Goal: Task Accomplishment & Management: Manage account settings

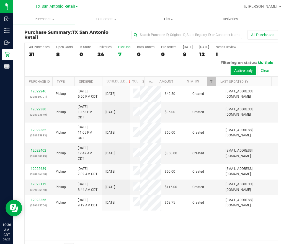
click at [174, 20] on span "Tills" at bounding box center [169, 19] width 62 height 5
click at [175, 34] on li "Manage tills" at bounding box center [168, 33] width 62 height 7
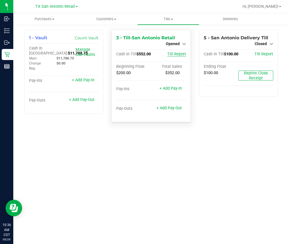
click at [176, 52] on span "Till Report" at bounding box center [176, 54] width 19 height 5
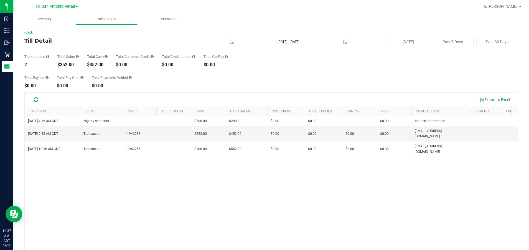
click at [144, 201] on div "Sep 29, 2025 4:16 AM CDT Nightly snapshot - $200.00 $200.00 $0.00 - $0.00 $0.00…" at bounding box center [271, 195] width 493 height 158
click at [168, 167] on div "Sep 29, 2025 4:16 AM CDT Nightly snapshot - $200.00 $200.00 $0.00 - $0.00 $0.00…" at bounding box center [271, 195] width 493 height 158
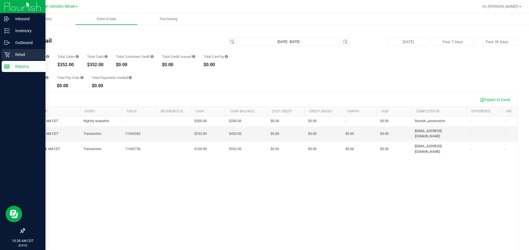
click at [12, 51] on div "Retail" at bounding box center [24, 54] width 44 height 11
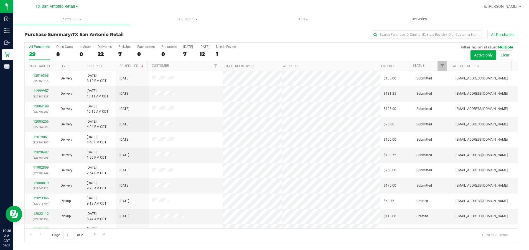
click at [196, 25] on link "Customers All customers Add a new customer All physicians" at bounding box center [187, 19] width 116 height 12
click at [150, 34] on span "All customers" at bounding box center [149, 33] width 40 height 5
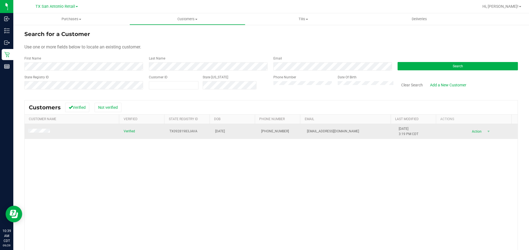
click at [34, 128] on td at bounding box center [73, 131] width 96 height 15
click at [32, 134] on span at bounding box center [40, 132] width 24 height 6
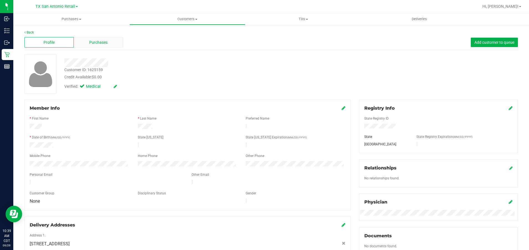
click at [99, 43] on span "Purchases" at bounding box center [98, 43] width 18 height 6
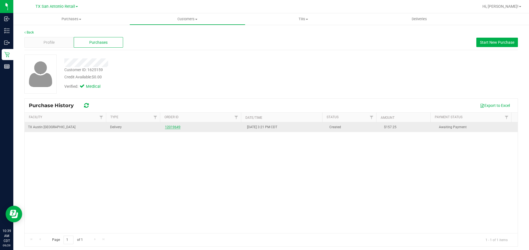
click at [171, 128] on link "12019649" at bounding box center [173, 127] width 16 height 4
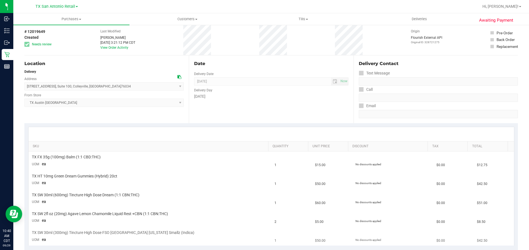
scroll to position [42, 0]
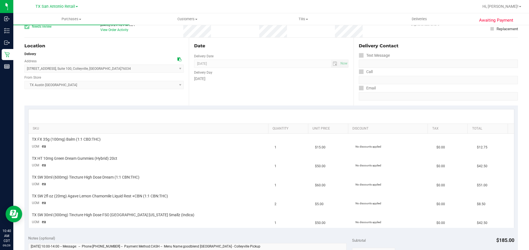
drag, startPoint x: 272, startPoint y: 91, endPoint x: 256, endPoint y: 95, distance: 16.5
click at [272, 97] on div "Date Delivery Date 09/30/2025 Now 09/30/2025 07:00 AM Now Delivery Day Tuesday" at bounding box center [271, 72] width 164 height 68
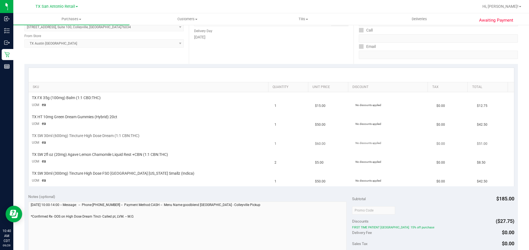
scroll to position [0, 0]
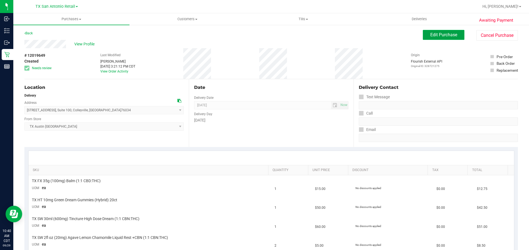
click at [289, 38] on button "Edit Purchase" at bounding box center [444, 35] width 42 height 10
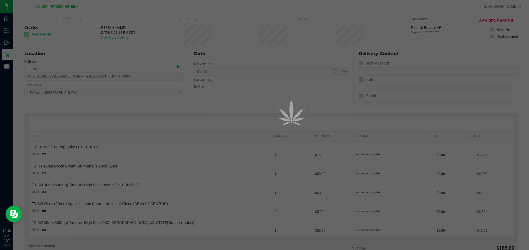
scroll to position [42, 0]
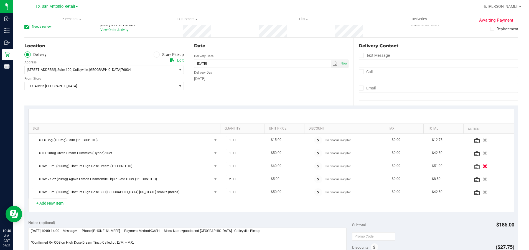
click at [289, 166] on icon "button" at bounding box center [484, 166] width 5 height 4
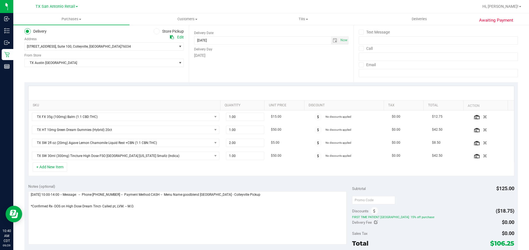
scroll to position [83, 0]
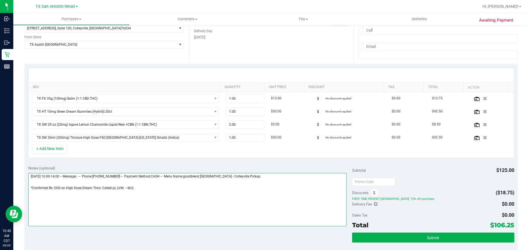
click at [176, 198] on textarea at bounding box center [187, 199] width 318 height 53
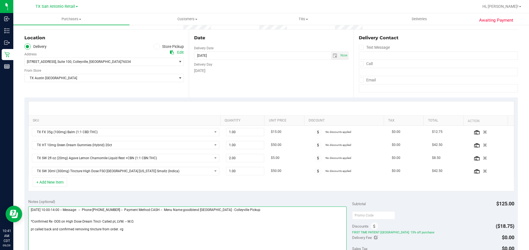
scroll to position [125, 0]
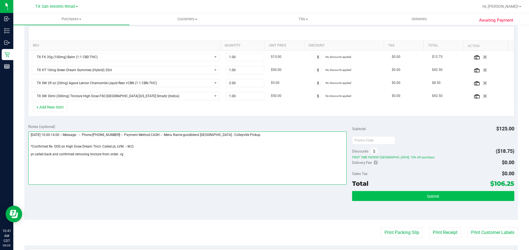
type textarea "Tuesday 09/30/2025 10:00-14:00 -- Message: -- Phone:6824388635 -- Payment Metho…"
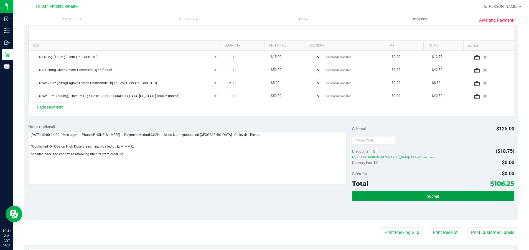
click at [289, 199] on button "Submit" at bounding box center [433, 196] width 162 height 10
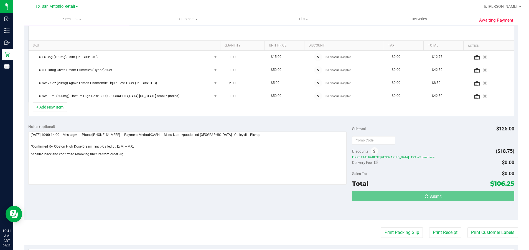
scroll to position [0, 0]
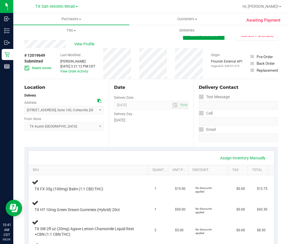
click at [193, 39] on button "Edit Purchase" at bounding box center [204, 35] width 42 height 10
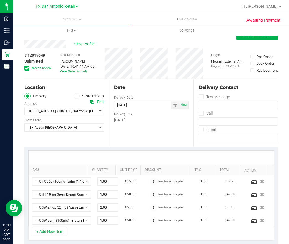
click at [43, 68] on span "Needs review" at bounding box center [42, 68] width 20 height 5
click at [0, 0] on input "Needs review" at bounding box center [0, 0] width 0 height 0
click at [259, 38] on button "Save Purchase" at bounding box center [258, 35] width 42 height 10
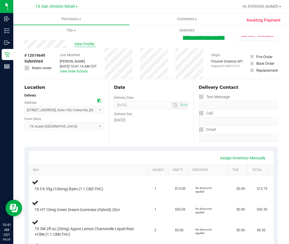
click at [85, 44] on span "View Profile" at bounding box center [85, 44] width 22 height 6
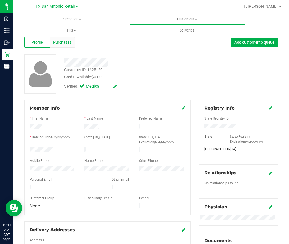
click at [59, 42] on span "Purchases" at bounding box center [62, 43] width 18 height 6
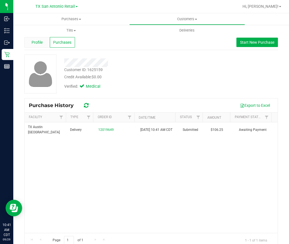
click at [35, 42] on span "Profile" at bounding box center [37, 43] width 11 height 6
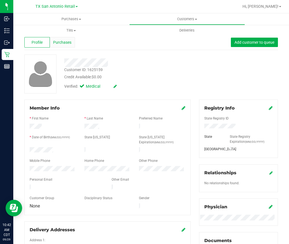
click at [61, 43] on span "Purchases" at bounding box center [62, 43] width 18 height 6
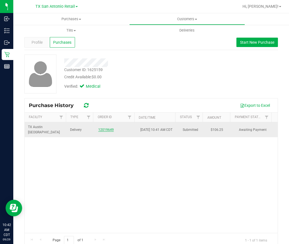
click at [99, 130] on link "12019649" at bounding box center [106, 130] width 16 height 4
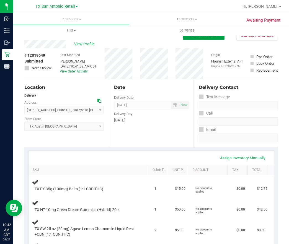
click at [191, 39] on button "Edit Purchase" at bounding box center [204, 35] width 42 height 10
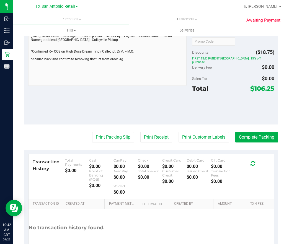
scroll to position [249, 0]
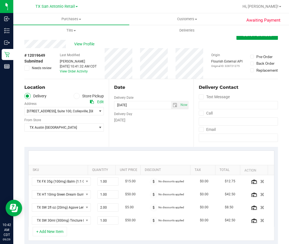
click at [237, 38] on button "Save Purchase" at bounding box center [258, 35] width 42 height 10
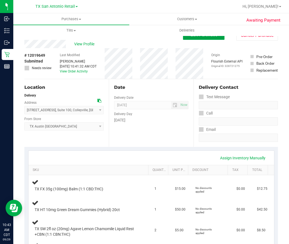
click at [183, 39] on button "Edit Purchase" at bounding box center [204, 35] width 42 height 10
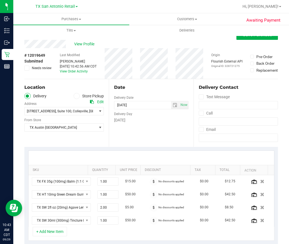
scroll to position [208, 0]
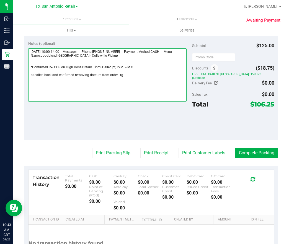
click at [158, 81] on textarea at bounding box center [107, 74] width 159 height 53
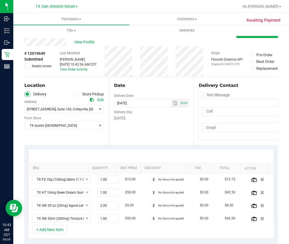
scroll to position [0, 0]
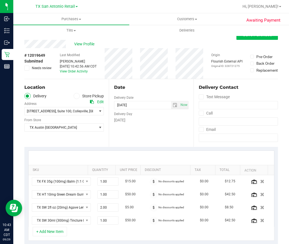
type textarea "Tuesday 09/30/2025 10:00-14:00 -- Message: -- Phone:6824388635 -- Payment Metho…"
click at [237, 39] on button "Save Purchase" at bounding box center [258, 35] width 42 height 10
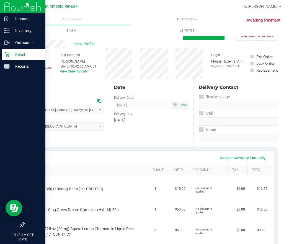
click at [7, 53] on icon at bounding box center [7, 55] width 6 height 6
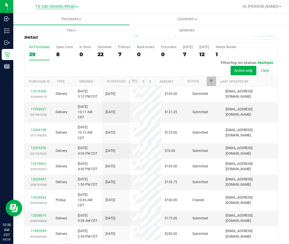
click at [62, 9] on span "TX San Antonio Retail" at bounding box center [55, 6] width 40 height 5
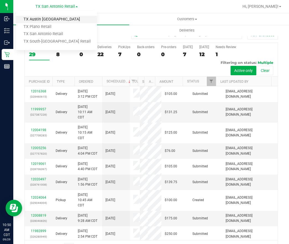
drag, startPoint x: 62, startPoint y: 9, endPoint x: 42, endPoint y: 19, distance: 22.7
click at [42, 19] on link "TX Austin [GEOGRAPHIC_DATA]" at bounding box center [56, 19] width 81 height 7
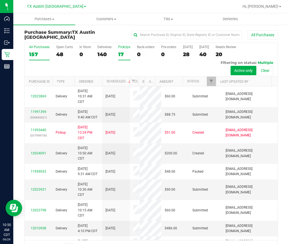
click at [122, 50] on label "PickUps 17" at bounding box center [124, 52] width 12 height 15
click at [0, 0] on input "PickUps 17" at bounding box center [0, 0] width 0 height 0
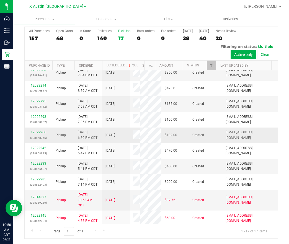
scroll to position [47, 0]
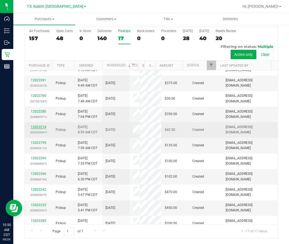
click at [35, 129] on link "12023214" at bounding box center [39, 127] width 16 height 4
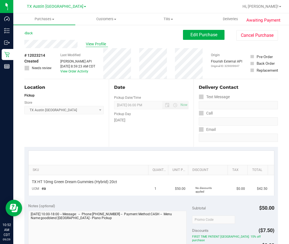
click at [98, 43] on span "View Profile" at bounding box center [97, 44] width 22 height 6
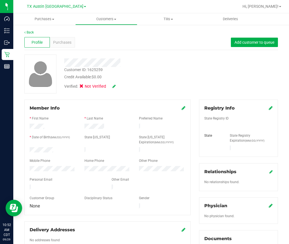
click at [114, 85] on icon at bounding box center [113, 87] width 3 height 4
click at [83, 87] on icon at bounding box center [83, 87] width 4 height 0
click at [0, 0] on input "Medical" at bounding box center [0, 0] width 0 height 0
click at [123, 87] on icon at bounding box center [121, 87] width 4 height 4
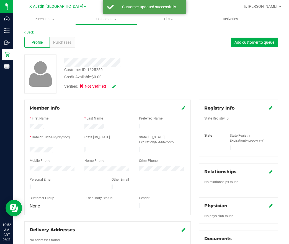
click at [269, 107] on icon at bounding box center [271, 108] width 4 height 4
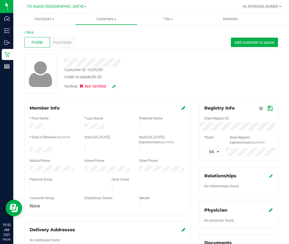
click at [261, 109] on span at bounding box center [266, 108] width 14 height 7
click at [268, 107] on icon at bounding box center [270, 108] width 5 height 4
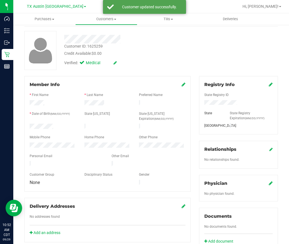
scroll to position [83, 0]
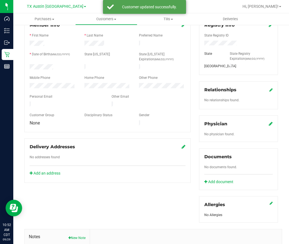
click at [269, 124] on icon at bounding box center [271, 124] width 4 height 4
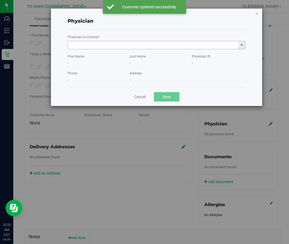
click at [112, 42] on input "text" at bounding box center [153, 45] width 171 height 8
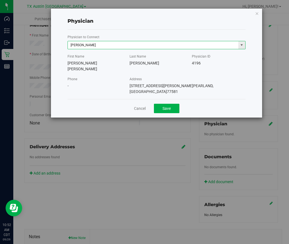
type input "JACQUELINE NICOLE RICE-MCKENZIE"
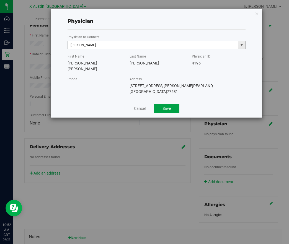
click at [154, 104] on button "Save" at bounding box center [166, 108] width 25 height 9
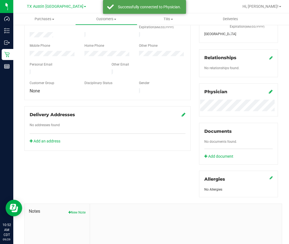
scroll to position [167, 0]
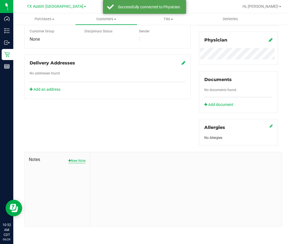
click at [69, 162] on button "New Note" at bounding box center [76, 160] width 17 height 5
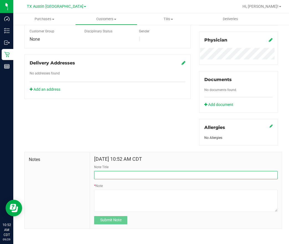
click at [98, 175] on input "Note Title" at bounding box center [186, 175] width 184 height 8
type input "Curt Info"
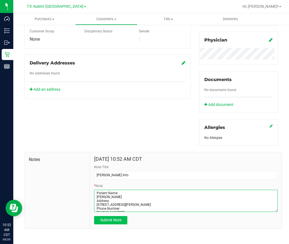
type textarea "Patient Name: Joseph Washburn Address: 274 n Washburn rd Bells, TX, 75414 Phone…"
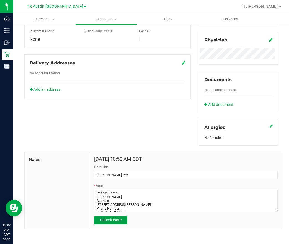
click at [116, 221] on span "Submit Note" at bounding box center [110, 220] width 21 height 4
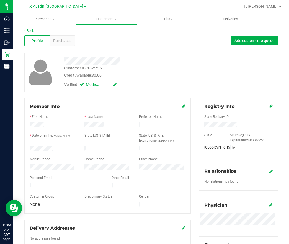
scroll to position [0, 0]
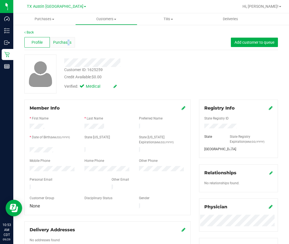
click at [67, 43] on span "Purchases" at bounding box center [62, 43] width 18 height 6
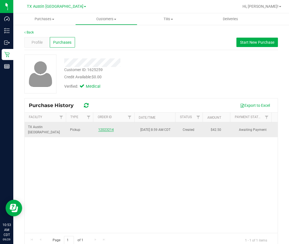
click at [101, 129] on link "12023214" at bounding box center [106, 130] width 16 height 4
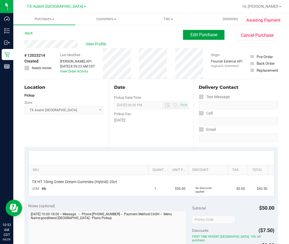
click at [194, 38] on button "Edit Purchase" at bounding box center [204, 35] width 42 height 10
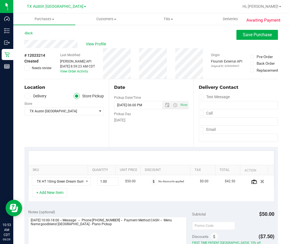
click at [36, 94] on label "Delivery" at bounding box center [35, 96] width 22 height 6
click at [0, 0] on input "Delivery" at bounding box center [0, 0] width 0 height 0
click at [78, 125] on span "TX Austin [GEOGRAPHIC_DATA]" at bounding box center [61, 128] width 72 height 8
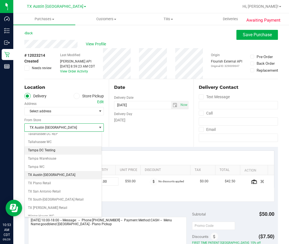
scroll to position [387, 0]
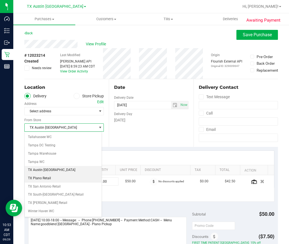
drag, startPoint x: 47, startPoint y: 180, endPoint x: 54, endPoint y: 176, distance: 7.6
click at [48, 181] on li "TX Plano Retail" at bounding box center [63, 179] width 77 height 8
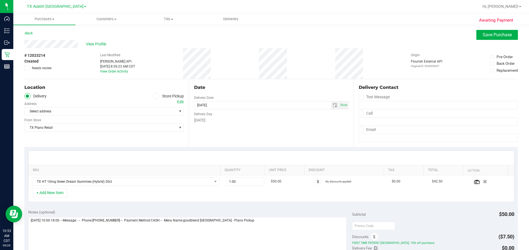
click at [178, 102] on div "Edit" at bounding box center [180, 102] width 7 height 6
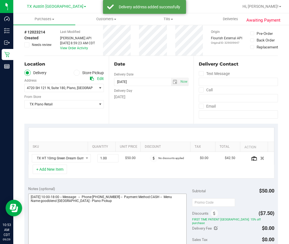
scroll to position [83, 0]
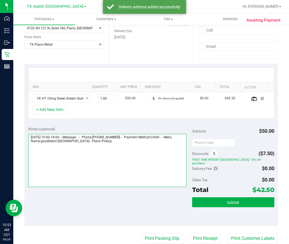
click at [139, 157] on textarea at bounding box center [107, 160] width 159 height 53
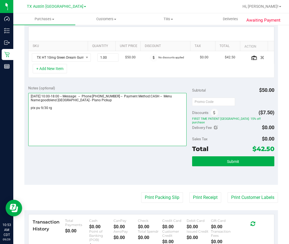
scroll to position [125, 0]
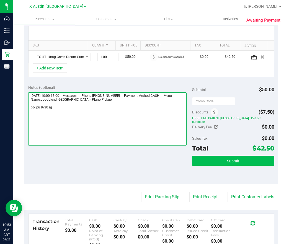
type textarea "Tuesday 09/30/2025 10:00-18:00 -- Message: -- Phone:9038151434 -- Payment Metho…"
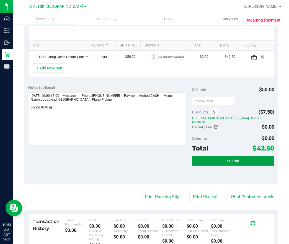
click at [204, 156] on button "Submit" at bounding box center [233, 161] width 82 height 10
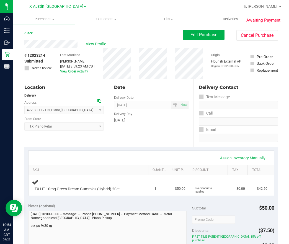
click at [89, 47] on span "View Profile" at bounding box center [97, 44] width 22 height 6
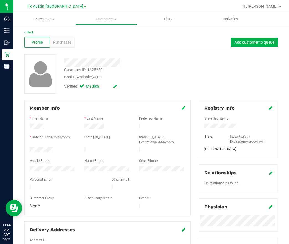
click at [201, 78] on div "Customer ID: 1625259 Credit Available: $0.00 Verified: Medical" at bounding box center [151, 74] width 262 height 39
click at [162, 70] on div "Customer ID: 1625259 Credit Available: $0.00" at bounding box center [125, 73] width 131 height 13
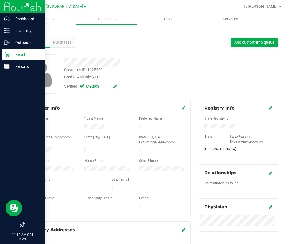
click at [10, 55] on p "Retail" at bounding box center [26, 54] width 33 height 7
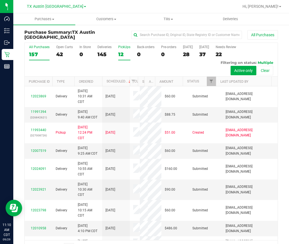
click at [126, 50] on label "PickUps 12" at bounding box center [124, 52] width 12 height 15
click at [0, 0] on input "PickUps 12" at bounding box center [0, 0] width 0 height 0
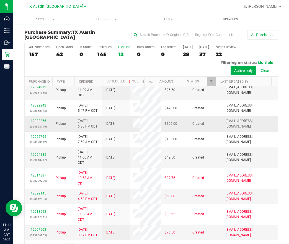
scroll to position [83, 0]
click at [43, 123] on link "12022266" at bounding box center [39, 121] width 16 height 4
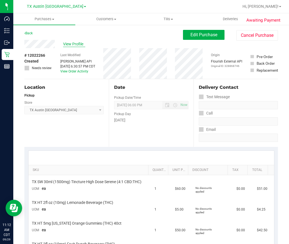
click at [76, 46] on span "View Profile" at bounding box center [74, 44] width 22 height 6
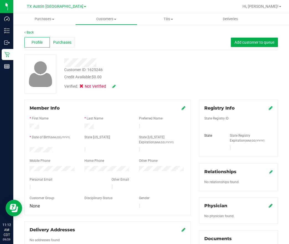
click at [58, 39] on div "Purchases" at bounding box center [62, 42] width 25 height 11
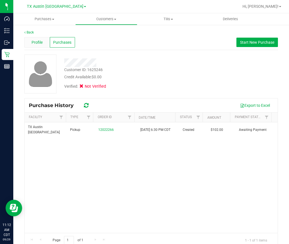
click at [30, 44] on div "Profile" at bounding box center [36, 42] width 25 height 11
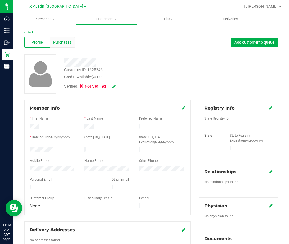
click at [63, 42] on span "Purchases" at bounding box center [62, 43] width 18 height 6
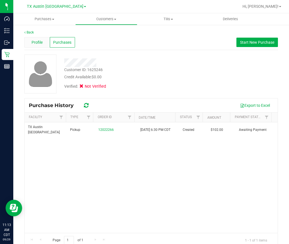
click at [34, 44] on span "Profile" at bounding box center [37, 43] width 11 height 6
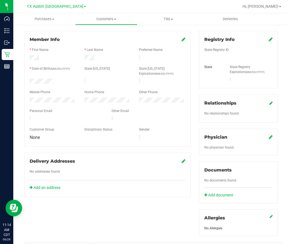
scroll to position [155, 0]
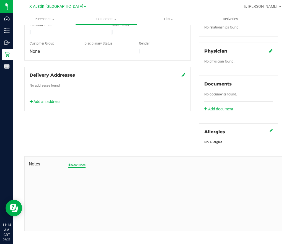
click at [77, 163] on button "New Note" at bounding box center [76, 165] width 17 height 5
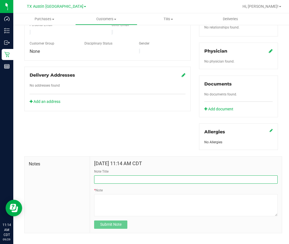
click at [109, 176] on input "Note Title" at bounding box center [186, 180] width 184 height 8
type input "Curt Info"
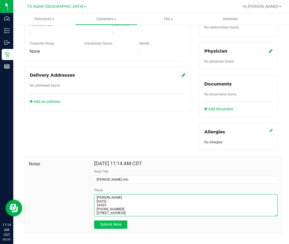
type textarea "Michael Baca 09/06/1992 28395 (469) 334-8975 9582 Olives St PRINCETON, TX 75407"
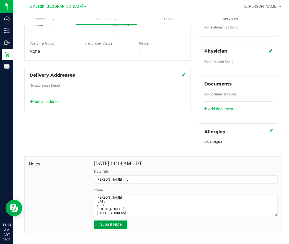
drag, startPoint x: 109, startPoint y: 219, endPoint x: 125, endPoint y: 214, distance: 17.0
click at [109, 222] on span "Submit Note" at bounding box center [110, 224] width 21 height 4
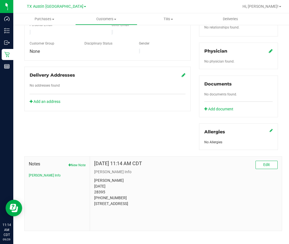
drag, startPoint x: 134, startPoint y: 206, endPoint x: 124, endPoint y: 205, distance: 10.3
click at [124, 205] on p "Michael Baca 09/06/1992 28395 (469) 334-8975 9582 Olives St PRINCETON, TX 75407" at bounding box center [186, 192] width 184 height 29
drag, startPoint x: 124, startPoint y: 205, endPoint x: 144, endPoint y: 206, distance: 20.8
click at [144, 206] on p "Michael Baca 09/06/1992 28395 (469) 334-8975 9582 Olives St PRINCETON, TX 75407" at bounding box center [186, 192] width 184 height 29
click at [114, 178] on p "Michael Baca 09/06/1992 28395 (469) 334-8975 9582 Olives St PRINCETON, TX 75407" at bounding box center [186, 192] width 184 height 29
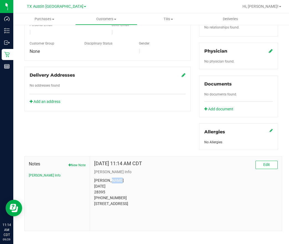
click at [114, 178] on p "Michael Baca 09/06/1992 28395 (469) 334-8975 9582 Olives St PRINCETON, TX 75407" at bounding box center [186, 192] width 184 height 29
drag, startPoint x: 119, startPoint y: 184, endPoint x: 94, endPoint y: 182, distance: 25.0
click at [94, 182] on p "Michael Baca 09/06/1992 28395 (469) 334-8975 9582 Olives St PRINCETON, TX 75407" at bounding box center [186, 192] width 184 height 29
click at [183, 187] on p "Michael Baca 09/06/1992 28395 (469) 334-8975 9582 Olives St PRINCETON, TX 75407" at bounding box center [186, 192] width 184 height 29
drag, startPoint x: 110, startPoint y: 187, endPoint x: 163, endPoint y: 190, distance: 53.6
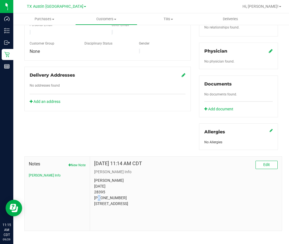
click at [94, 190] on p "Michael Baca 09/06/1992 28395 (469) 334-8975 9582 Olives St PRINCETON, TX 75407" at bounding box center [186, 192] width 184 height 29
drag, startPoint x: 214, startPoint y: 199, endPoint x: 181, endPoint y: 199, distance: 33.3
click at [213, 199] on p "Michael Baca 09/06/1992 28395 (469) 334-8975 9582 Olives St PRINCETON, TX 75407" at bounding box center [186, 192] width 184 height 29
drag, startPoint x: 123, startPoint y: 199, endPoint x: 91, endPoint y: 199, distance: 31.9
click at [91, 199] on div "Sep 29, 2025 11:14 AM CDT Edit Curt Info Michael Baca 09/06/1992 28395 (469) 33…" at bounding box center [186, 194] width 192 height 74
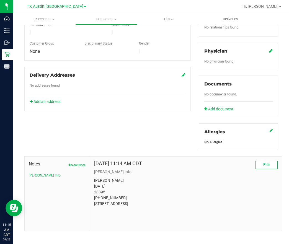
click at [98, 178] on p "Michael Baca 09/06/1992 28395 (469) 334-8975 9582 Olives St PRINCETON, TX 75407" at bounding box center [186, 192] width 184 height 29
drag, startPoint x: 124, startPoint y: 193, endPoint x: 93, endPoint y: 193, distance: 30.5
click at [94, 193] on p "Michael Baca 09/06/1992 28395 (469) 334-8975 9582 Olives St PRINCETON, TX 75407" at bounding box center [186, 192] width 184 height 29
drag, startPoint x: 114, startPoint y: 203, endPoint x: 90, endPoint y: 205, distance: 23.3
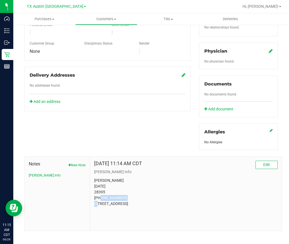
click at [90, 205] on div "Sep 29, 2025 11:14 AM CDT Edit Curt Info Michael Baca 09/06/1992 28395 (469) 33…" at bounding box center [186, 194] width 192 height 74
click at [125, 204] on p "Michael Baca 09/06/1992 28395 (469) 334-8975 9582 Olives St PRINCETON, TX 75407" at bounding box center [186, 192] width 184 height 29
click at [126, 204] on p "Michael Baca 09/06/1992 28395 (469) 334-8975 9582 Olives St PRINCETON, TX 75407" at bounding box center [186, 192] width 184 height 29
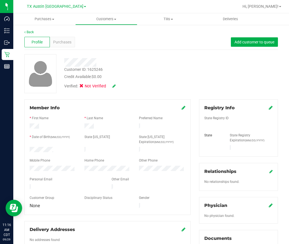
scroll to position [0, 0]
click at [152, 80] on div "Verified: Not Verified" at bounding box center [125, 86] width 131 height 12
click at [66, 44] on span "Purchases" at bounding box center [62, 43] width 18 height 6
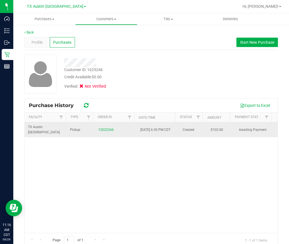
click at [102, 133] on td "12022266" at bounding box center [116, 129] width 42 height 15
click at [103, 129] on link "12022266" at bounding box center [106, 130] width 16 height 4
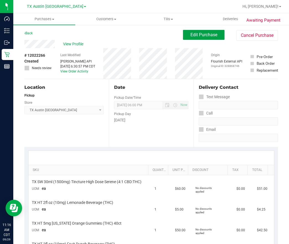
click at [187, 30] on button "Edit Purchase" at bounding box center [204, 35] width 42 height 10
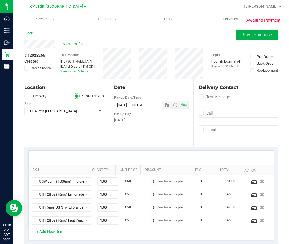
click at [31, 69] on label "Needs review" at bounding box center [38, 68] width 28 height 5
click at [0, 0] on input "Needs review" at bounding box center [0, 0] width 0 height 0
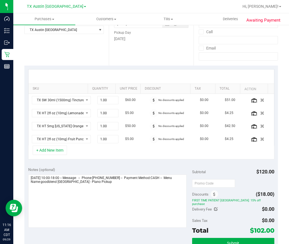
scroll to position [83, 0]
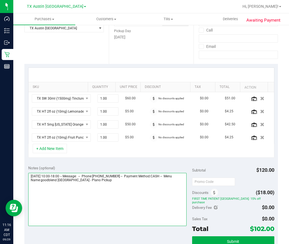
click at [141, 193] on textarea at bounding box center [107, 199] width 159 height 53
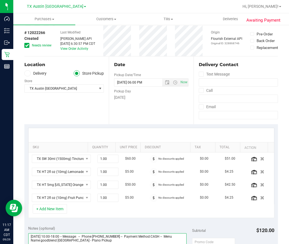
scroll to position [0, 0]
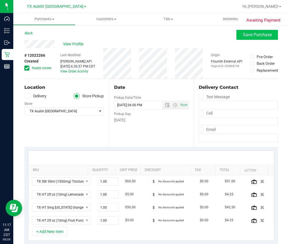
type textarea "Tuesday 09/30/2025 10:00-18:00 -- Message: -- Phone:4693348975 -- Payment Metho…"
drag, startPoint x: 244, startPoint y: 36, endPoint x: 204, endPoint y: 39, distance: 39.2
click at [244, 36] on span "Save Purchase" at bounding box center [257, 34] width 29 height 5
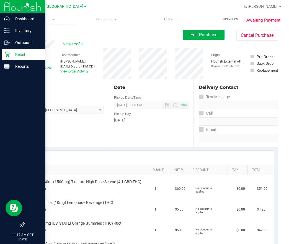
click at [6, 56] on icon at bounding box center [7, 55] width 6 height 6
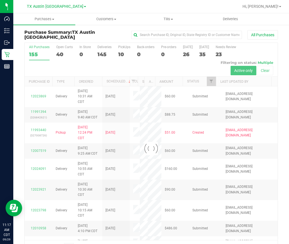
click at [122, 52] on div at bounding box center [151, 149] width 253 height 212
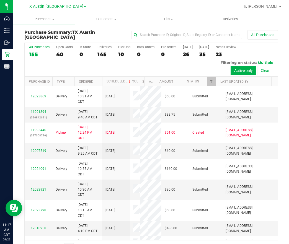
click at [122, 52] on div "10" at bounding box center [124, 54] width 12 height 6
click at [0, 0] on input "PickUps 10" at bounding box center [0, 0] width 0 height 0
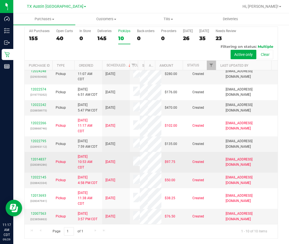
scroll to position [83, 0]
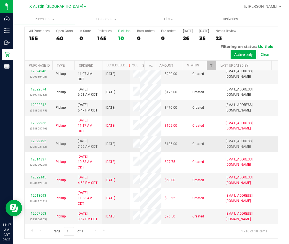
click at [34, 139] on link "12022795" at bounding box center [39, 141] width 16 height 4
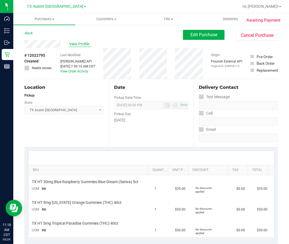
click at [79, 45] on span "View Profile" at bounding box center [80, 44] width 22 height 6
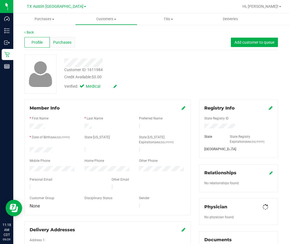
click at [66, 43] on span "Purchases" at bounding box center [62, 43] width 18 height 6
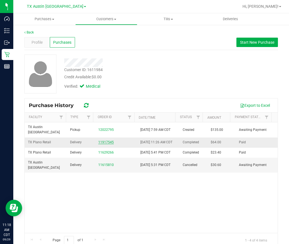
click at [98, 144] on link "11917545" at bounding box center [106, 142] width 16 height 4
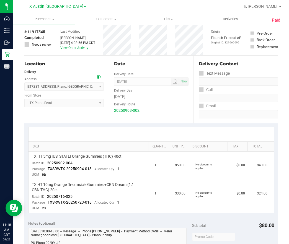
scroll to position [42, 0]
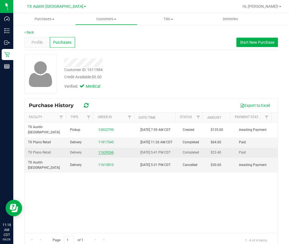
click at [103, 155] on link "11629266" at bounding box center [106, 153] width 16 height 4
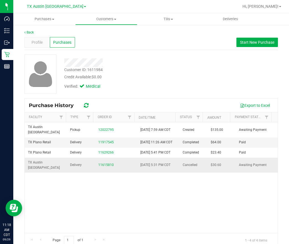
click at [101, 168] on div "11615810" at bounding box center [115, 165] width 35 height 5
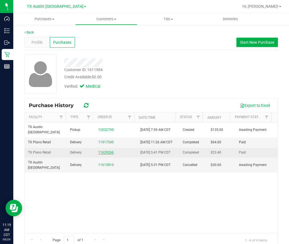
click at [99, 155] on link "11629266" at bounding box center [106, 153] width 16 height 4
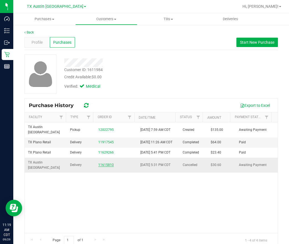
click at [101, 167] on link "11615810" at bounding box center [106, 165] width 16 height 4
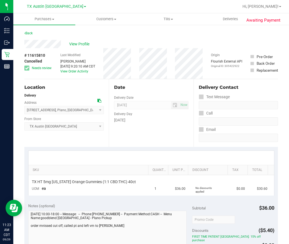
click at [152, 121] on div "Saturday" at bounding box center [151, 120] width 74 height 6
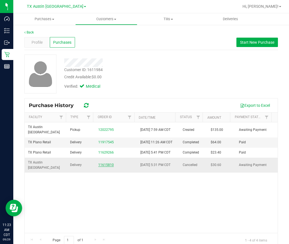
click at [101, 167] on link "11615810" at bounding box center [106, 165] width 16 height 4
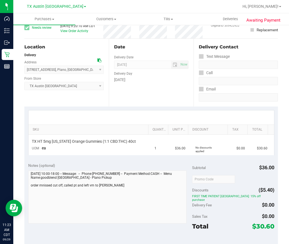
scroll to position [42, 0]
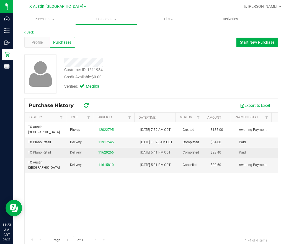
click at [103, 155] on link "11629266" at bounding box center [106, 153] width 16 height 4
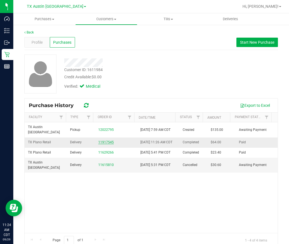
click at [101, 144] on link "11917545" at bounding box center [106, 142] width 16 height 4
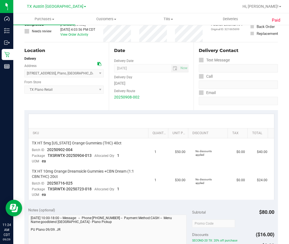
scroll to position [83, 0]
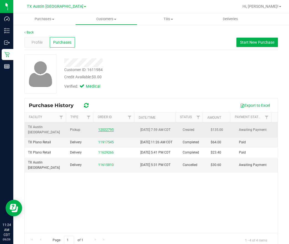
click at [107, 131] on link "12022795" at bounding box center [106, 130] width 16 height 4
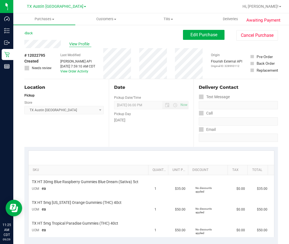
click at [78, 44] on span "View Profile" at bounding box center [80, 44] width 22 height 6
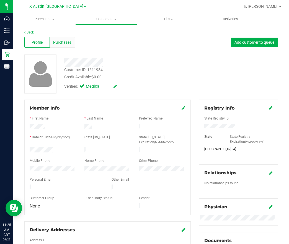
click at [60, 42] on span "Purchases" at bounding box center [62, 43] width 18 height 6
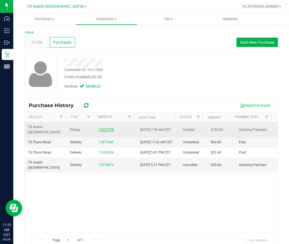
click at [103, 129] on link "12022795" at bounding box center [106, 130] width 16 height 4
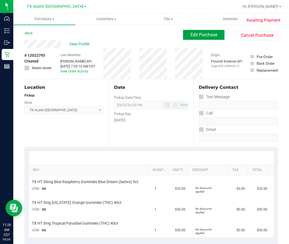
click at [191, 34] on span "Edit Purchase" at bounding box center [204, 34] width 27 height 5
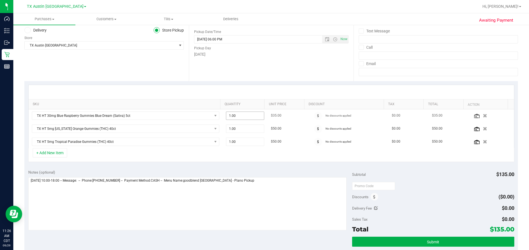
scroll to position [83, 0]
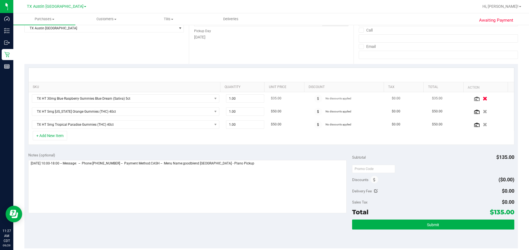
click at [289, 97] on icon "button" at bounding box center [484, 98] width 5 height 4
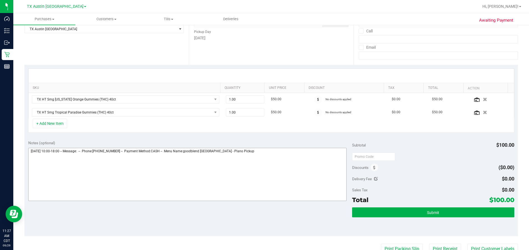
scroll to position [125, 0]
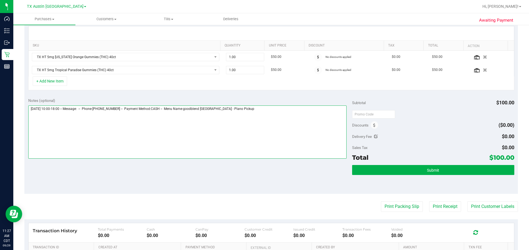
click at [289, 123] on textarea at bounding box center [187, 132] width 318 height 53
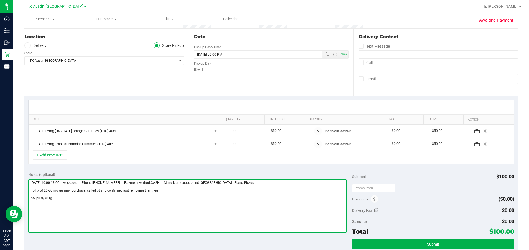
scroll to position [0, 0]
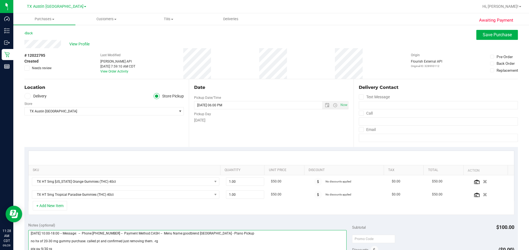
type textarea "Tuesday 09/30/2025 10:00-18:00 -- Message: -- Phone:4692307464 -- Payment Metho…"
click at [36, 98] on label "Delivery" at bounding box center [35, 96] width 22 height 6
click at [0, 0] on input "Delivery" at bounding box center [0, 0] width 0 height 0
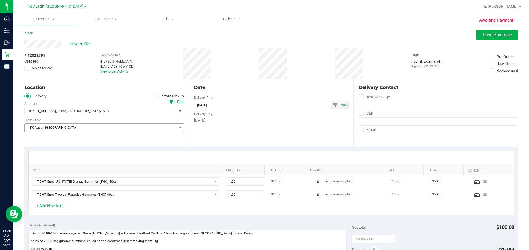
click at [59, 127] on span "TX Austin [GEOGRAPHIC_DATA]" at bounding box center [101, 128] width 152 height 8
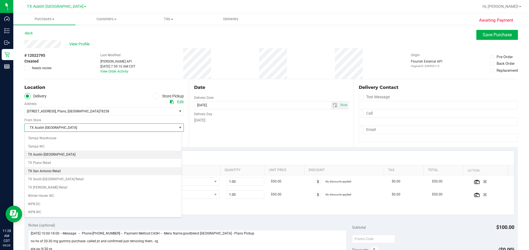
scroll to position [403, 0]
click at [48, 162] on li "TX Plano Retail" at bounding box center [103, 163] width 157 height 8
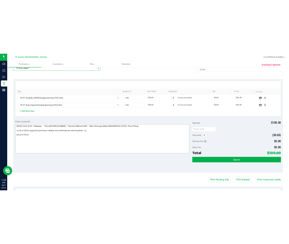
scroll to position [125, 0]
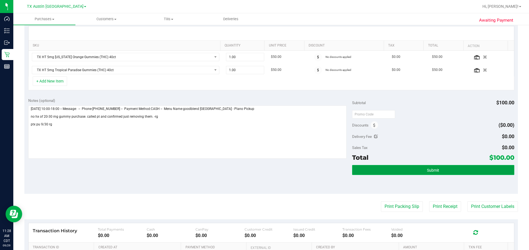
click at [289, 170] on button "Submit" at bounding box center [433, 170] width 162 height 10
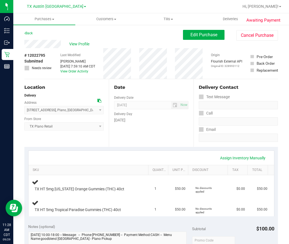
click at [76, 48] on div "Last Modified Rebecca Green Sep 29, 2025 7:59:10 AM CDT View Order Activity" at bounding box center [77, 63] width 35 height 31
click at [77, 44] on span "View Profile" at bounding box center [80, 44] width 22 height 6
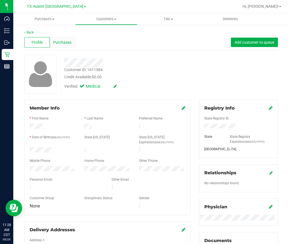
click at [58, 39] on div "Purchases" at bounding box center [62, 42] width 25 height 11
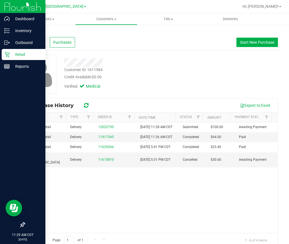
click at [8, 58] on div "Retail" at bounding box center [24, 54] width 44 height 11
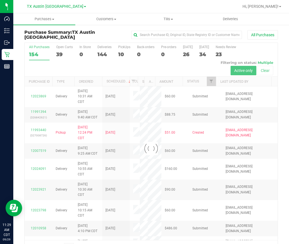
click at [124, 50] on div at bounding box center [151, 149] width 253 height 212
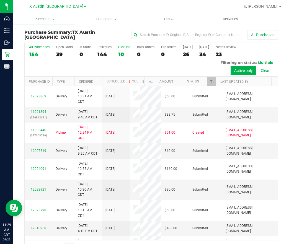
click at [120, 52] on div "10" at bounding box center [124, 54] width 12 height 6
click at [0, 0] on input "PickUps 10" at bounding box center [0, 0] width 0 height 0
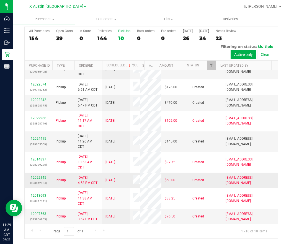
scroll to position [75, 0]
click at [35, 137] on link "12024415" at bounding box center [39, 139] width 16 height 4
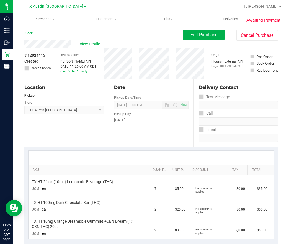
click at [289, 192] on html "Dashboard Inventory Outbound Retail Reports 11:29 AM CDT 09/29/2025 09/29 TX Au…" at bounding box center [144, 122] width 289 height 244
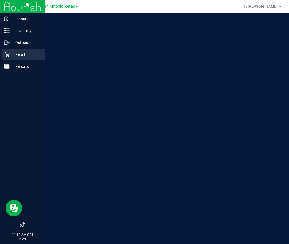
click at [15, 54] on p "Retail" at bounding box center [26, 54] width 33 height 7
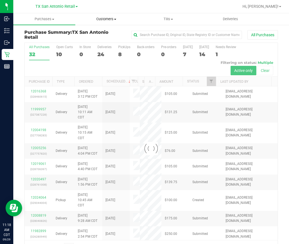
click at [106, 19] on span "Customers" at bounding box center [107, 19] width 62 height 5
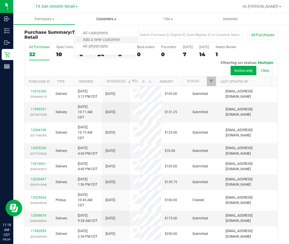
click at [105, 37] on li "Add a new customer" at bounding box center [106, 40] width 62 height 7
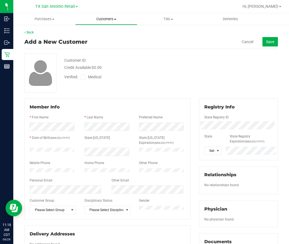
click at [106, 22] on uib-tab-heading "Customers All customers Add a new customer All physicians" at bounding box center [107, 19] width 62 height 11
click at [111, 37] on li "Add a new customer" at bounding box center [106, 40] width 62 height 7
click at [115, 21] on span "Customers" at bounding box center [107, 19] width 62 height 5
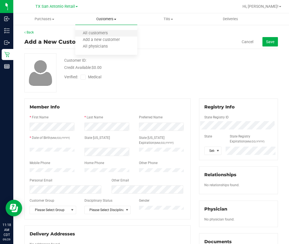
click at [117, 35] on li "All customers" at bounding box center [106, 33] width 62 height 7
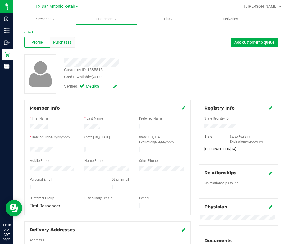
click at [63, 43] on span "Purchases" at bounding box center [62, 43] width 18 height 6
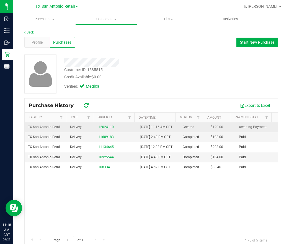
click at [103, 129] on link "12024110" at bounding box center [106, 127] width 16 height 4
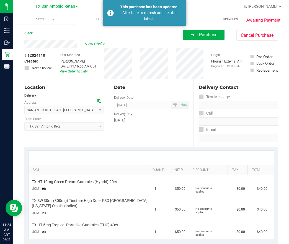
click at [94, 19] on span "Customers" at bounding box center [107, 19] width 62 height 5
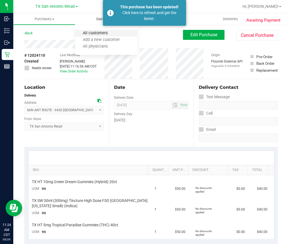
click at [96, 35] on span "All customers" at bounding box center [95, 33] width 40 height 5
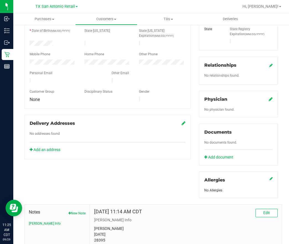
scroll to position [155, 0]
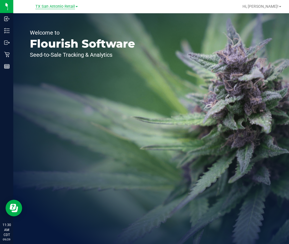
click at [50, 6] on span "TX San Antonio Retail" at bounding box center [55, 6] width 40 height 5
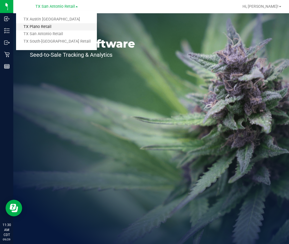
click at [37, 24] on link "TX Plano Retail" at bounding box center [56, 26] width 81 height 7
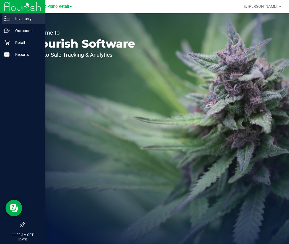
click at [14, 21] on p "Inventory" at bounding box center [26, 19] width 33 height 7
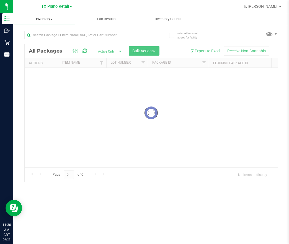
click at [43, 19] on div "Inventory All packages All inventory Waste log Create inventory Lab Results Inv…" at bounding box center [151, 128] width 276 height 231
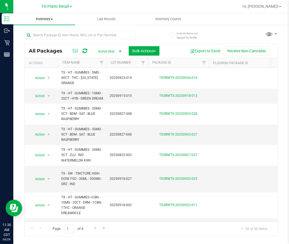
click at [43, 20] on span "Inventory" at bounding box center [44, 19] width 62 height 5
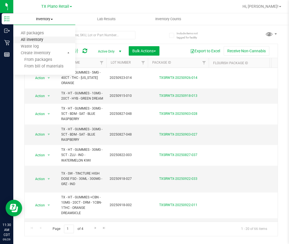
click at [35, 40] on span "All inventory" at bounding box center [31, 40] width 37 height 5
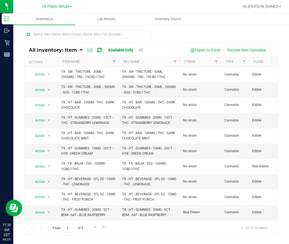
click at [49, 30] on div "All Inventory: Item Item Summary Item (default) Item by Strain Item by Location…" at bounding box center [151, 133] width 254 height 206
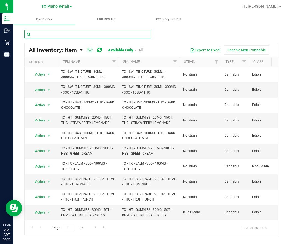
drag, startPoint x: 50, startPoint y: 33, endPoint x: 51, endPoint y: 37, distance: 4.7
click at [51, 37] on input "text" at bounding box center [87, 34] width 127 height 8
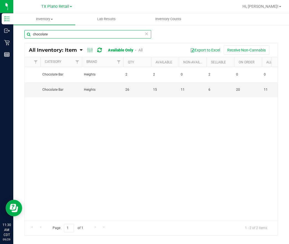
scroll to position [0, 252]
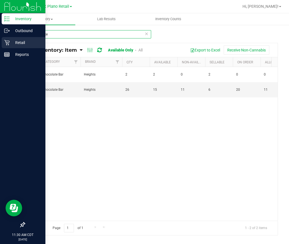
type input "chocolate"
click at [10, 43] on p "Retail" at bounding box center [26, 42] width 33 height 7
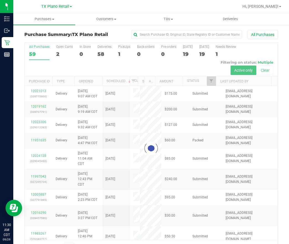
click at [120, 50] on div at bounding box center [151, 149] width 253 height 212
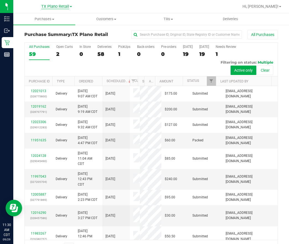
click at [59, 9] on span "TX Plano Retail" at bounding box center [55, 6] width 28 height 5
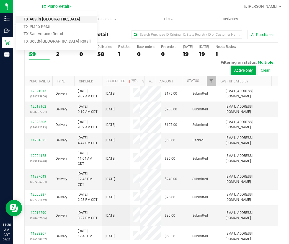
click at [50, 18] on link "TX Austin [GEOGRAPHIC_DATA]" at bounding box center [56, 19] width 81 height 7
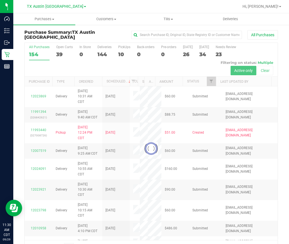
click at [128, 52] on div at bounding box center [151, 149] width 253 height 212
click at [125, 52] on div at bounding box center [151, 149] width 253 height 212
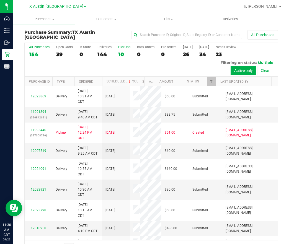
click at [124, 47] on div "PickUps" at bounding box center [124, 47] width 12 height 4
click at [0, 0] on input "PickUps 10" at bounding box center [0, 0] width 0 height 0
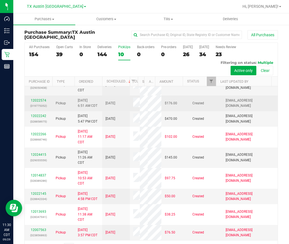
scroll to position [33, 0]
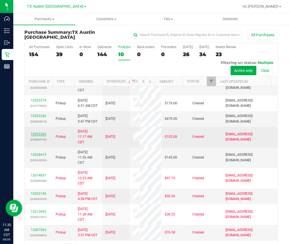
click at [39, 136] on link "12022266" at bounding box center [39, 134] width 16 height 4
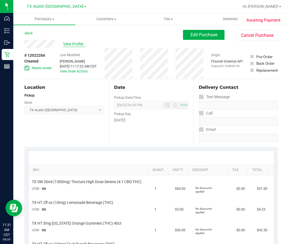
click at [71, 44] on span "View Profile" at bounding box center [74, 44] width 22 height 6
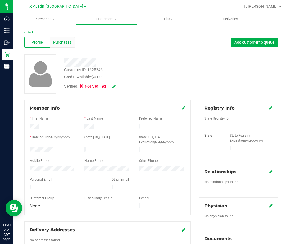
click at [60, 43] on span "Purchases" at bounding box center [62, 43] width 18 height 6
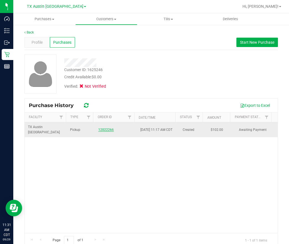
click at [104, 129] on link "12022266" at bounding box center [106, 130] width 16 height 4
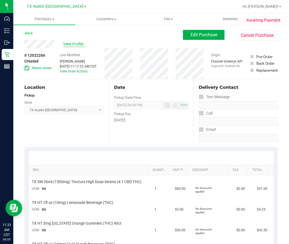
click at [74, 45] on span "View Profile" at bounding box center [74, 44] width 22 height 6
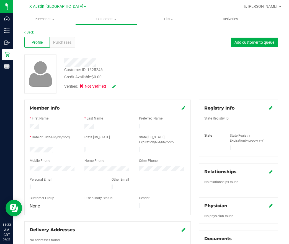
click at [110, 89] on div "Verified: Not Verified" at bounding box center [90, 87] width 52 height 6
click at [115, 87] on icon at bounding box center [113, 87] width 3 height 4
click at [86, 87] on span at bounding box center [83, 87] width 5 height 5
click at [0, 0] on input "Medical" at bounding box center [0, 0] width 0 height 0
click at [123, 87] on icon at bounding box center [121, 87] width 4 height 4
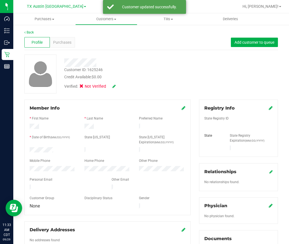
click at [267, 108] on div "Registry Info State Registry ID State State Registry Expiration (MM/DD/YYYY)" at bounding box center [238, 128] width 79 height 57
click at [269, 108] on icon at bounding box center [271, 108] width 4 height 4
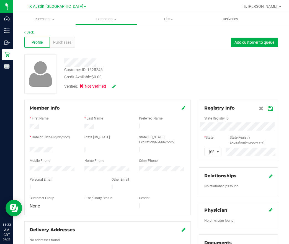
click at [268, 108] on icon at bounding box center [270, 108] width 5 height 4
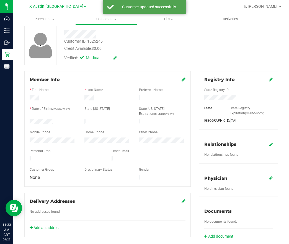
scroll to position [42, 0]
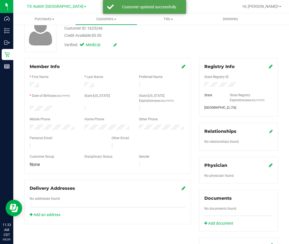
click at [269, 165] on icon at bounding box center [271, 165] width 4 height 4
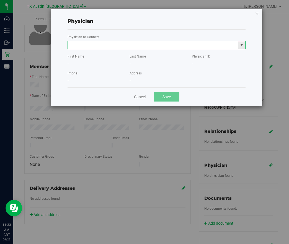
click at [86, 47] on input "text" at bounding box center [153, 45] width 171 height 8
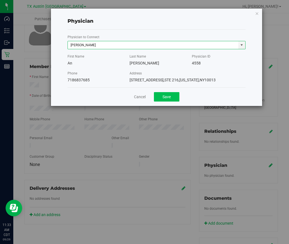
type input "An Chen"
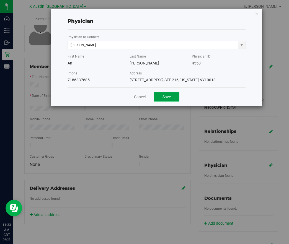
click at [171, 94] on button "Save" at bounding box center [166, 96] width 25 height 9
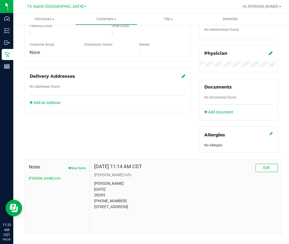
scroll to position [161, 0]
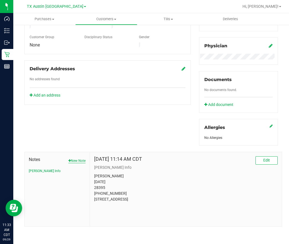
click at [71, 161] on button "New Note" at bounding box center [76, 160] width 17 height 5
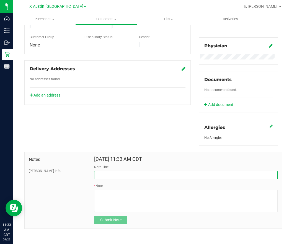
click at [120, 177] on input "Note Title" at bounding box center [186, 175] width 184 height 8
type input "New CURT Info"
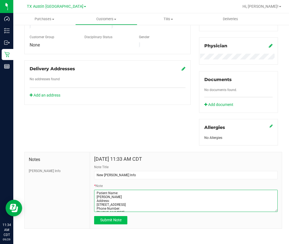
type textarea "Patient Name: Michael Baca Address: 9582 Olives St PRINCETON, TX, 75407 Phone N…"
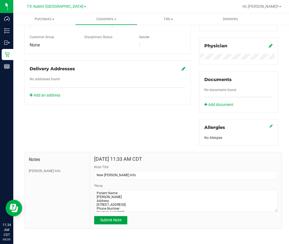
click at [111, 220] on span "Submit Note" at bounding box center [110, 220] width 21 height 4
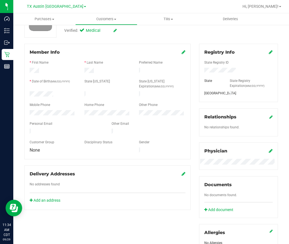
scroll to position [0, 0]
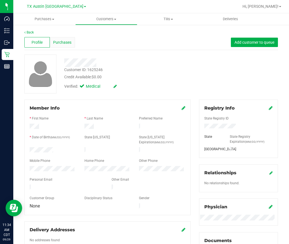
click at [58, 46] on div "Purchases" at bounding box center [62, 42] width 25 height 11
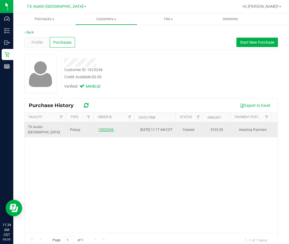
click at [103, 132] on link "12022266" at bounding box center [106, 130] width 16 height 4
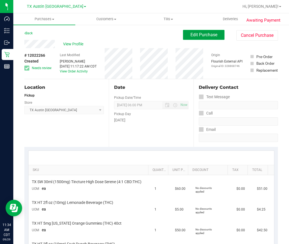
click at [213, 32] on button "Edit Purchase" at bounding box center [204, 35] width 42 height 10
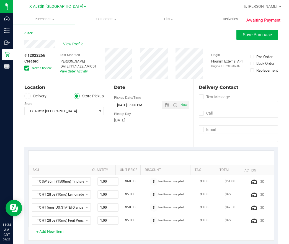
click at [27, 68] on icon at bounding box center [27, 68] width 4 height 0
click at [0, 0] on input "Needs review" at bounding box center [0, 0] width 0 height 0
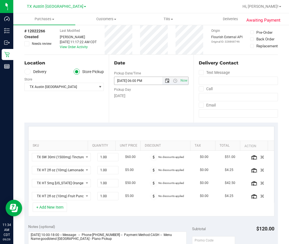
scroll to position [42, 0]
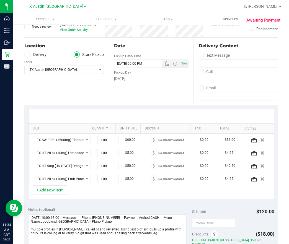
click at [26, 55] on icon at bounding box center [27, 55] width 3 height 0
click at [0, 0] on input "Delivery" at bounding box center [0, 0] width 0 height 0
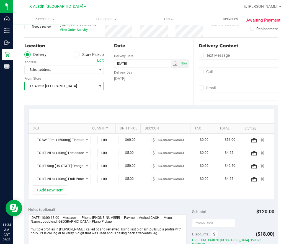
click at [51, 85] on span "TX Austin [GEOGRAPHIC_DATA]" at bounding box center [61, 86] width 72 height 8
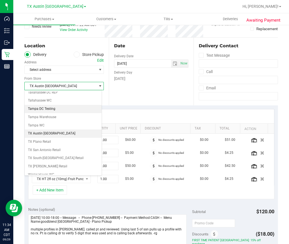
scroll to position [403, 0]
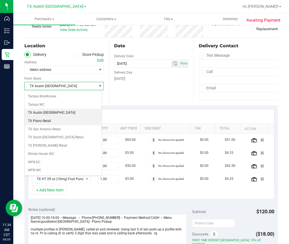
click at [49, 123] on li "TX Plano Retail" at bounding box center [63, 121] width 77 height 8
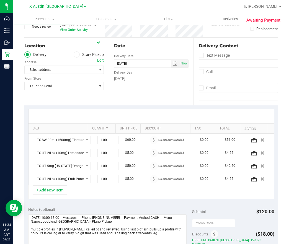
click at [97, 62] on div "Edit" at bounding box center [100, 61] width 7 height 6
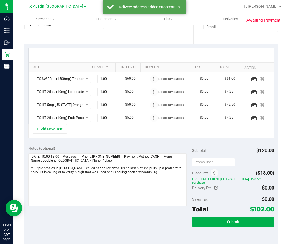
scroll to position [125, 0]
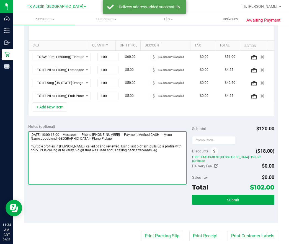
drag, startPoint x: 170, startPoint y: 160, endPoint x: 170, endPoint y: 153, distance: 7.2
click at [170, 158] on textarea at bounding box center [107, 158] width 159 height 53
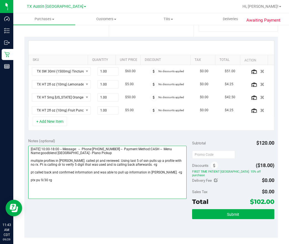
scroll to position [166, 0]
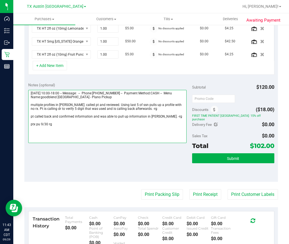
type textarea "Tuesday 09/30/2025 10:00-18:00 -- Message: -- Phone:4693348975 -- Payment Metho…"
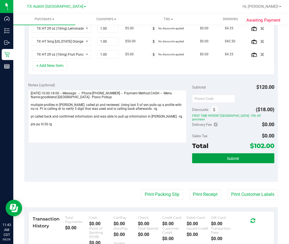
click at [214, 158] on button "Submit" at bounding box center [233, 158] width 82 height 10
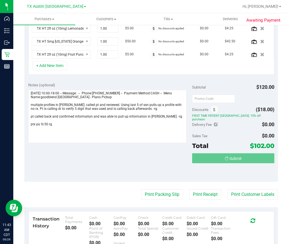
scroll to position [158, 0]
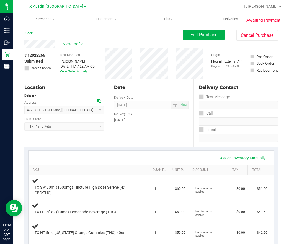
click at [66, 45] on span "View Profile" at bounding box center [74, 44] width 22 height 6
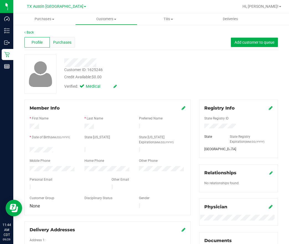
click at [50, 47] on div "Purchases" at bounding box center [62, 42] width 25 height 11
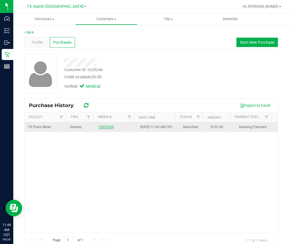
click at [99, 129] on link "12022266" at bounding box center [106, 127] width 16 height 4
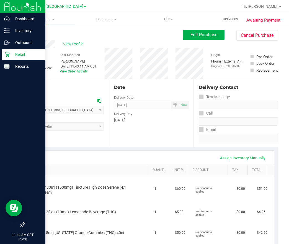
click at [11, 52] on p "Retail" at bounding box center [26, 54] width 33 height 7
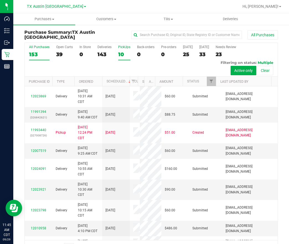
click at [127, 52] on div "10" at bounding box center [124, 54] width 12 height 6
click at [0, 0] on input "PickUps 10" at bounding box center [0, 0] width 0 height 0
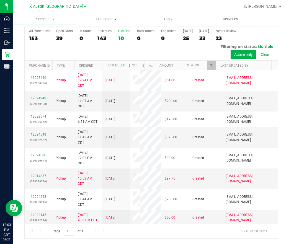
click at [105, 17] on span "Customers" at bounding box center [107, 19] width 62 height 5
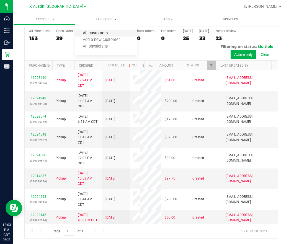
click at [101, 33] on span "All customers" at bounding box center [95, 33] width 40 height 5
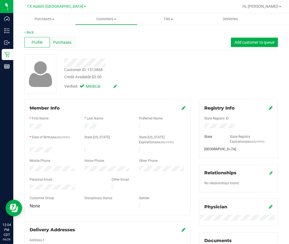
click at [67, 46] on div "Purchases" at bounding box center [62, 42] width 25 height 11
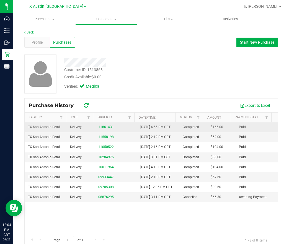
click at [98, 129] on link "11861431" at bounding box center [106, 127] width 16 height 4
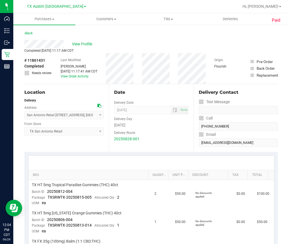
click at [173, 39] on div "Back" at bounding box center [151, 35] width 254 height 10
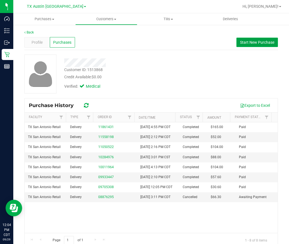
click at [256, 44] on span "Start New Purchase" at bounding box center [257, 42] width 34 height 4
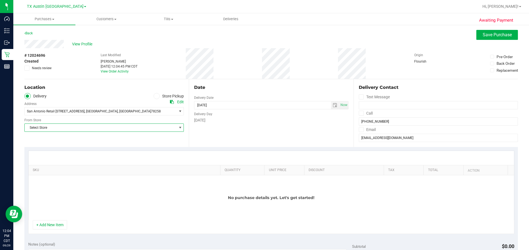
click at [56, 126] on span "Select Store" at bounding box center [101, 128] width 152 height 8
click at [48, 225] on button "+ Add New Item" at bounding box center [50, 224] width 34 height 9
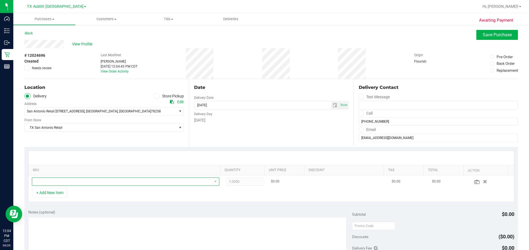
click at [95, 182] on span "NO DATA FOUND" at bounding box center [122, 182] width 180 height 8
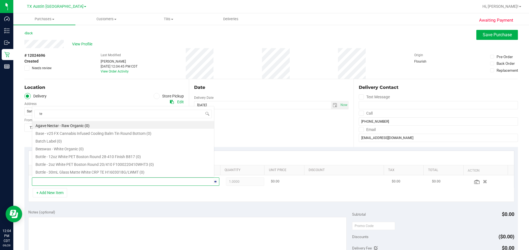
scroll to position [8, 180]
type input "texas"
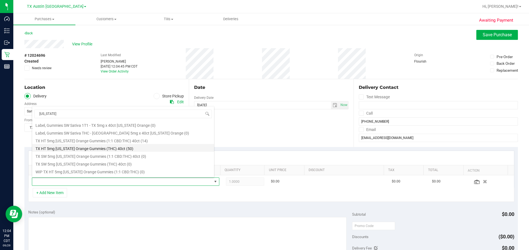
scroll to position [83, 0]
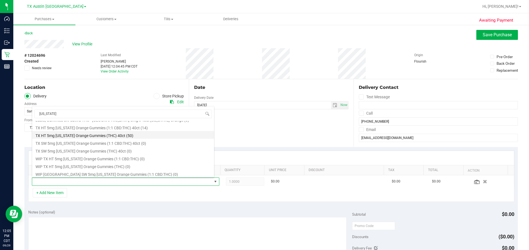
click at [75, 134] on li "TX HT 5mg Texas Orange Gummies (THC) 40ct (50)" at bounding box center [123, 135] width 182 height 8
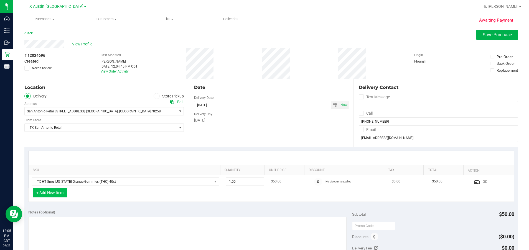
click at [52, 193] on button "+ Add New Item" at bounding box center [50, 192] width 34 height 9
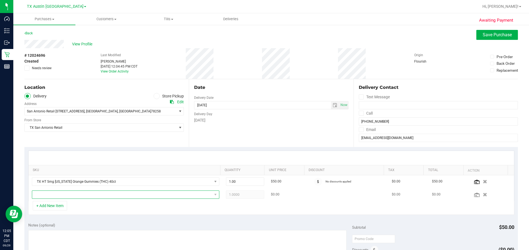
click at [101, 193] on span "NO DATA FOUND" at bounding box center [122, 195] width 180 height 8
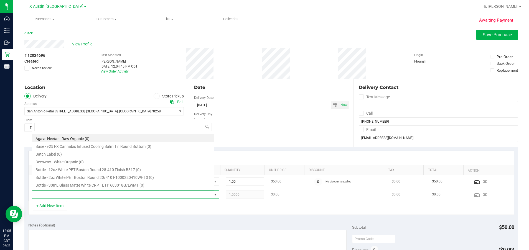
scroll to position [8, 180]
type input "tropical"
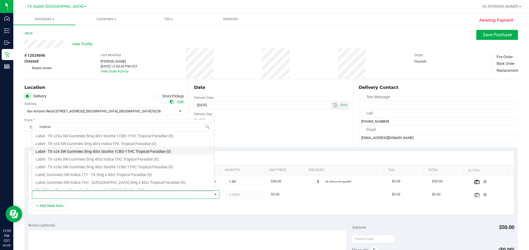
scroll to position [83, 0]
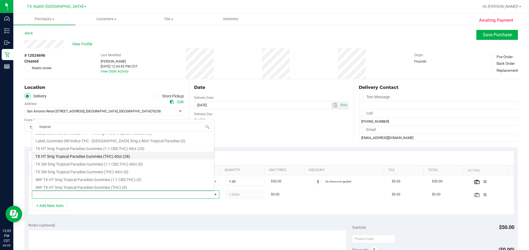
click at [86, 153] on li "TX HT 5mg Tropical Paradise Gummies (THC) 40ct (28)" at bounding box center [123, 156] width 182 height 8
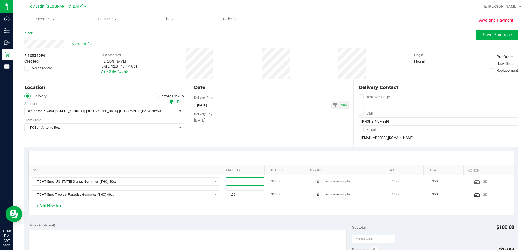
click at [242, 183] on span "1.00 1" at bounding box center [245, 182] width 38 height 8
click at [242, 183] on input "1" at bounding box center [245, 182] width 38 height 8
type input "2"
type input "2.00"
drag, startPoint x: 236, startPoint y: 191, endPoint x: 193, endPoint y: 192, distance: 42.4
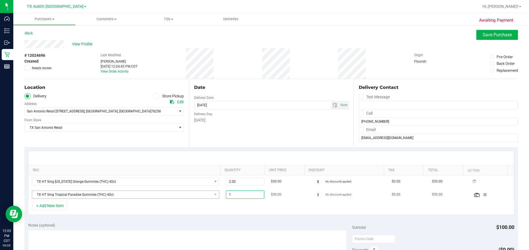
click at [193, 193] on tr "TX HT 5mg Tropical Paradise Gummies (THC) 40ct 1.00 1 $50.00 No discounts appli…" at bounding box center [271, 194] width 485 height 13
type input "2"
click at [34, 201] on td "TX HT 5mg Tropical Paradise Gummies (THC) 40ct" at bounding box center [126, 194] width 194 height 13
click at [34, 205] on button "+ Add New Item" at bounding box center [50, 205] width 34 height 9
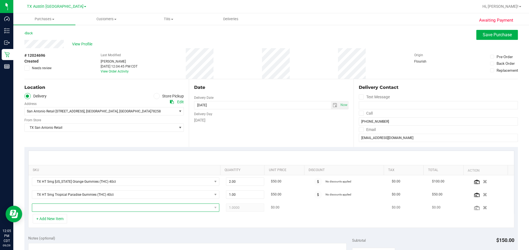
click at [58, 204] on span "NO DATA FOUND" at bounding box center [122, 208] width 180 height 8
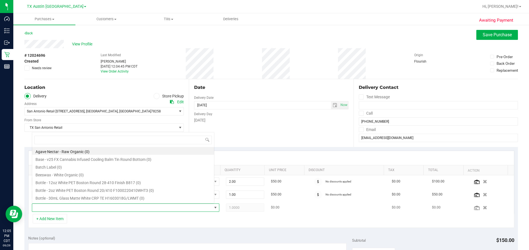
scroll to position [8, 180]
type input "fx"
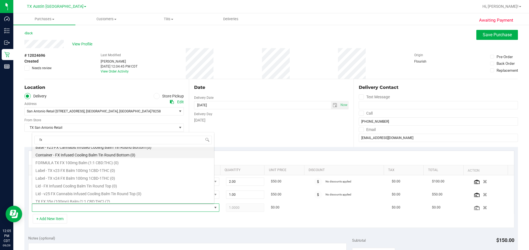
scroll to position [7, 0]
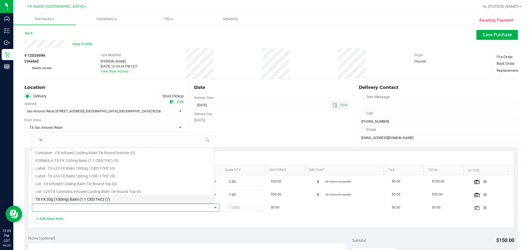
click at [95, 197] on li "TX FX 35g (100mg) Balm (1:1 CBD:THC) (7)" at bounding box center [123, 199] width 182 height 8
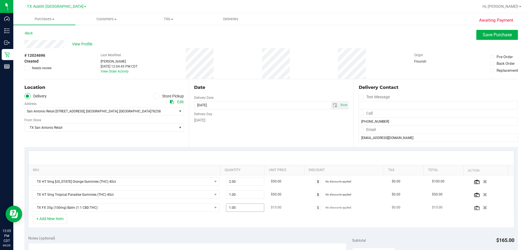
click at [244, 209] on span "1.00 1" at bounding box center [245, 208] width 38 height 8
click at [244, 209] on input "1" at bounding box center [245, 208] width 38 height 8
type input "2"
type input "2.00"
click at [245, 196] on span "1.00 1" at bounding box center [245, 195] width 38 height 8
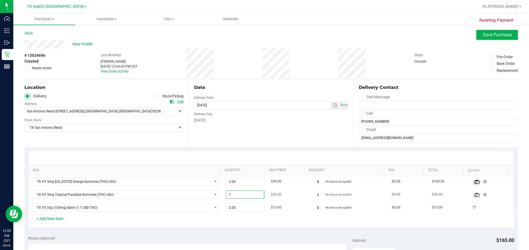
click at [242, 197] on input "1" at bounding box center [245, 195] width 38 height 8
click at [245, 197] on span "1.00 1" at bounding box center [245, 195] width 38 height 8
click at [244, 197] on input "1" at bounding box center [245, 195] width 38 height 8
type input "2"
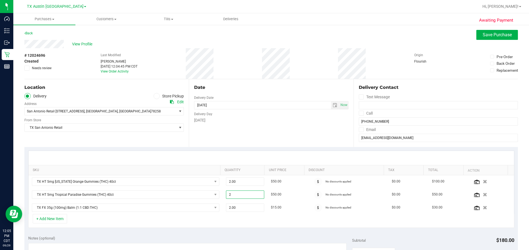
type input "2.00"
click at [270, 120] on div "Monday" at bounding box center [271, 120] width 154 height 6
click at [289, 106] on span "select" at bounding box center [334, 105] width 4 height 4
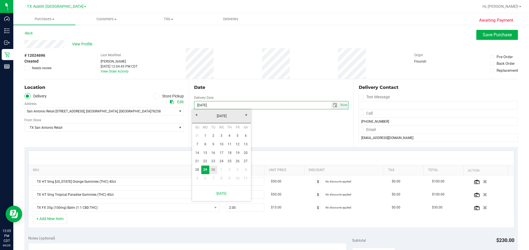
click at [213, 172] on link "30" at bounding box center [213, 170] width 8 height 9
type input "[DATE]"
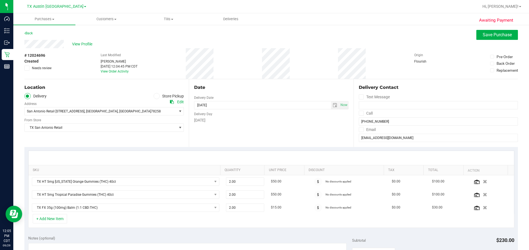
click at [252, 130] on div "Date Delivery Date 09/30/2025 Now 09/30/2025 07:00 AM Now Delivery Day Tuesday" at bounding box center [271, 113] width 164 height 68
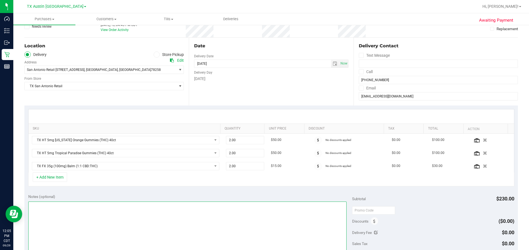
drag, startPoint x: 84, startPoint y: 214, endPoint x: 84, endPoint y: 208, distance: 6.1
click at [84, 214] on textarea at bounding box center [187, 228] width 318 height 53
type textarea "satx pu 9/30 rg"
click at [209, 193] on div "Notes (optional) Subtotal $230.00 Discounts ($0.00) Delivery Fee $0.00 Sales Ta…" at bounding box center [270, 240] width 493 height 100
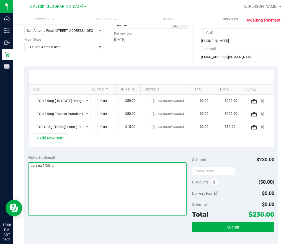
scroll to position [125, 0]
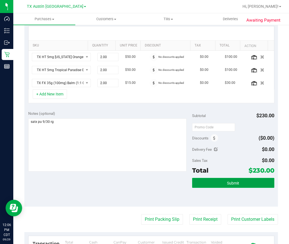
click at [223, 188] on button "Submit" at bounding box center [233, 183] width 82 height 10
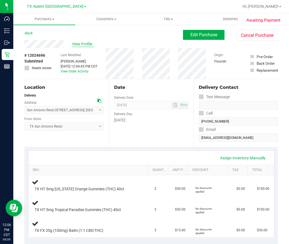
click at [85, 42] on span "View Profile" at bounding box center [83, 44] width 22 height 6
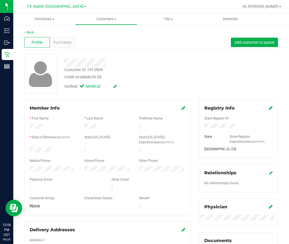
drag, startPoint x: 75, startPoint y: 185, endPoint x: 22, endPoint y: 183, distance: 52.9
click at [22, 183] on div "Member Info * First Name * Last Name Preferred Name * Date of Birth (MM/DD/YYYY…" at bounding box center [107, 187] width 175 height 174
click at [69, 48] on div "Profile Purchases Add customer to queue" at bounding box center [151, 42] width 254 height 15
click at [67, 43] on span "Purchases" at bounding box center [62, 43] width 18 height 6
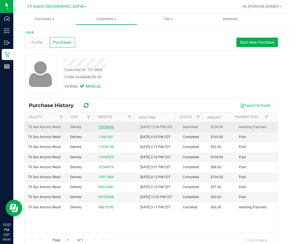
click at [99, 129] on link "12024696" at bounding box center [106, 127] width 16 height 4
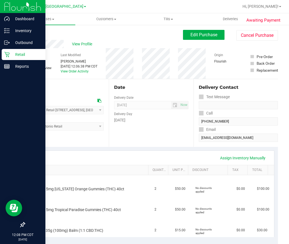
click at [15, 57] on p "Retail" at bounding box center [26, 54] width 33 height 7
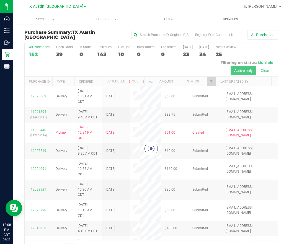
click at [119, 53] on div at bounding box center [151, 149] width 253 height 212
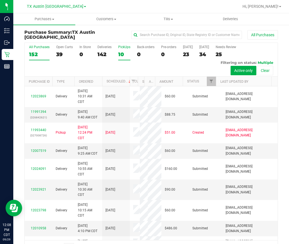
click at [123, 53] on div "10" at bounding box center [124, 54] width 12 height 6
click at [0, 0] on input "PickUps 10" at bounding box center [0, 0] width 0 height 0
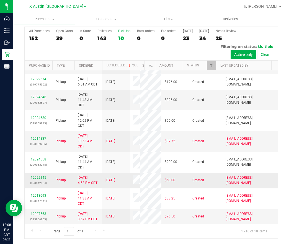
scroll to position [122, 0]
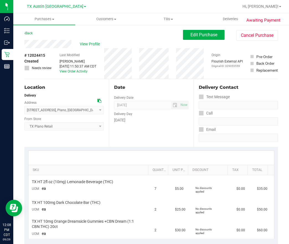
click at [78, 55] on div "Last Modified Terese Estes Sep 29, 2025 11:50:37 AM CDT View Order Activity" at bounding box center [78, 63] width 37 height 31
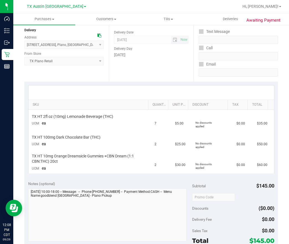
scroll to position [83, 0]
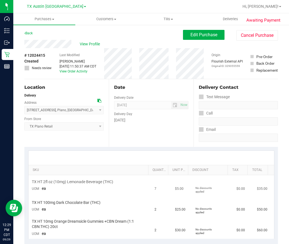
scroll to position [1, 0]
click at [160, 130] on div "Date Delivery Date [DATE] Now [DATE] 07:00 AM Now Delivery Day [DATE]" at bounding box center [151, 113] width 85 height 68
click at [57, 39] on div "Back Edit Purchase Cancel Purchase" at bounding box center [151, 35] width 254 height 10
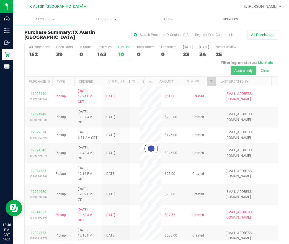
scroll to position [16, 0]
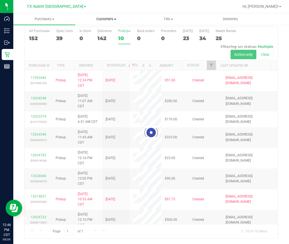
click at [108, 15] on uib-tab-heading "Customers All customers Add a new customer All physicians" at bounding box center [107, 19] width 62 height 11
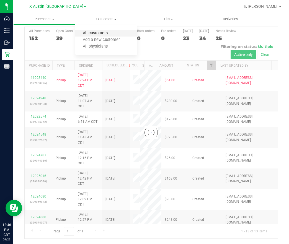
click at [96, 34] on span "All customers" at bounding box center [95, 33] width 40 height 5
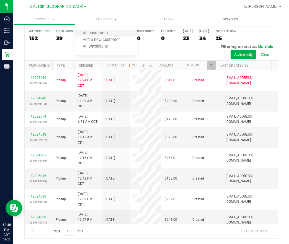
click at [101, 36] on li "All customers" at bounding box center [106, 33] width 62 height 7
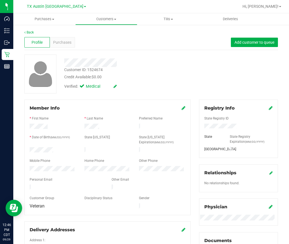
click at [57, 49] on div "Profile Purchases Add customer to queue" at bounding box center [151, 42] width 254 height 15
click at [57, 44] on span "Purchases" at bounding box center [62, 43] width 18 height 6
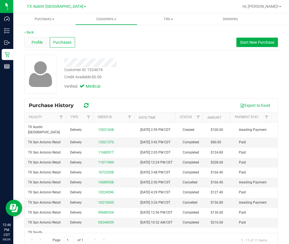
click at [30, 44] on div "Profile" at bounding box center [36, 42] width 25 height 11
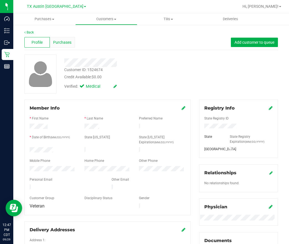
click at [59, 45] on span "Purchases" at bounding box center [62, 43] width 18 height 6
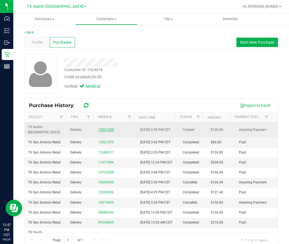
click at [100, 130] on link "12021438" at bounding box center [106, 130] width 16 height 4
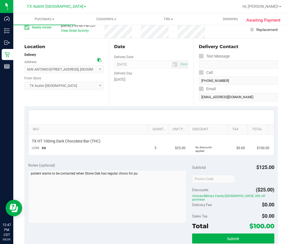
scroll to position [42, 0]
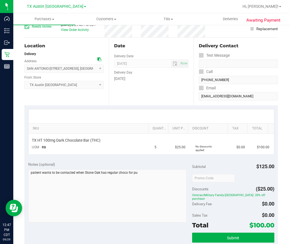
click at [147, 76] on div "[DATE]" at bounding box center [151, 79] width 74 height 6
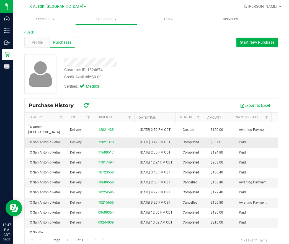
click at [105, 144] on link "12021370" at bounding box center [106, 142] width 16 height 4
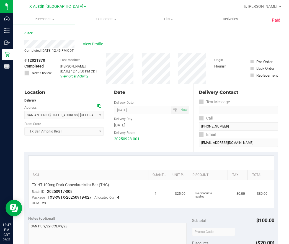
click at [141, 79] on div "# 12021370 Completed Needs review Last Modified [PERSON_NAME] [DATE] 12:45:50 P…" at bounding box center [151, 68] width 254 height 31
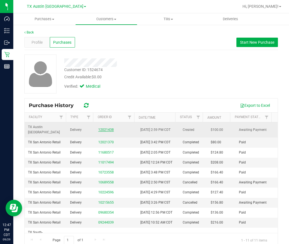
click at [107, 130] on link "12021438" at bounding box center [106, 130] width 16 height 4
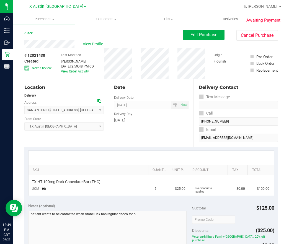
click at [139, 76] on div "# 12021438 Created Needs review Last Modified [PERSON_NAME] [DATE] 2:59:48 PM C…" at bounding box center [151, 63] width 254 height 31
click at [100, 22] on uib-tab-heading "Customers All customers Add a new customer All physicians" at bounding box center [107, 19] width 62 height 11
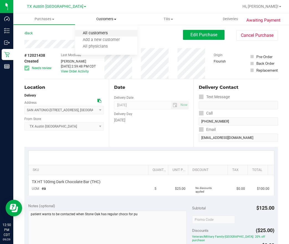
click at [92, 36] on span "All customers" at bounding box center [95, 33] width 40 height 5
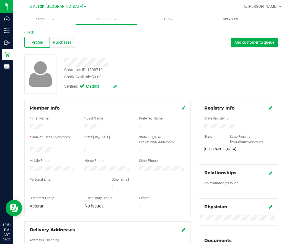
click at [61, 41] on span "Purchases" at bounding box center [62, 43] width 18 height 6
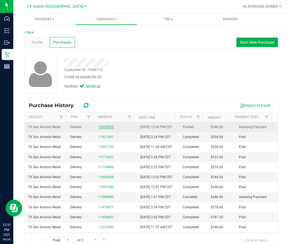
click at [100, 128] on link "12024995" at bounding box center [106, 127] width 16 height 4
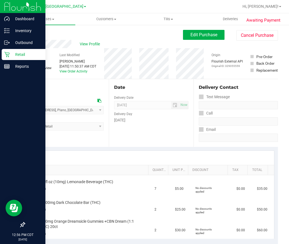
click at [17, 56] on p "Retail" at bounding box center [26, 54] width 33 height 7
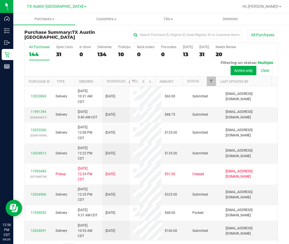
click at [75, 71] on div "All Purchases 144 Open Carts 31 In Store 0 Deliveries 134 PickUps 10 Back-order…" at bounding box center [151, 60] width 253 height 34
click at [123, 51] on div "10" at bounding box center [124, 54] width 12 height 6
click at [0, 0] on input "PickUps 10" at bounding box center [0, 0] width 0 height 0
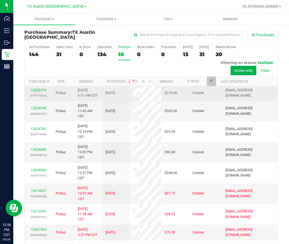
scroll to position [90, 0]
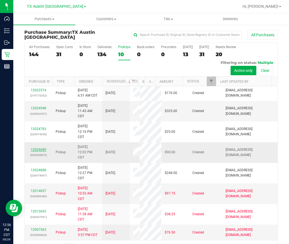
click at [37, 148] on link "12024680" at bounding box center [39, 150] width 16 height 4
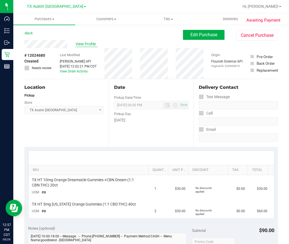
click at [83, 43] on span "View Profile" at bounding box center [87, 44] width 22 height 6
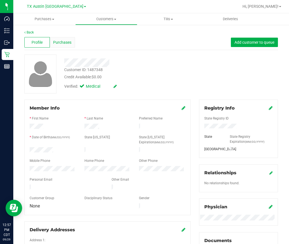
click at [63, 45] on div "Purchases" at bounding box center [62, 42] width 25 height 11
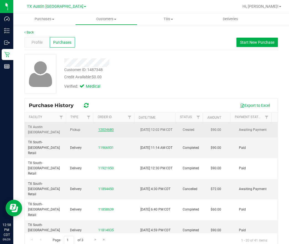
click at [105, 130] on link "12024680" at bounding box center [106, 130] width 16 height 4
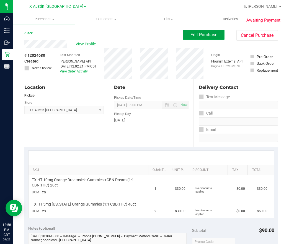
click at [196, 34] on span "Edit Purchase" at bounding box center [204, 34] width 27 height 5
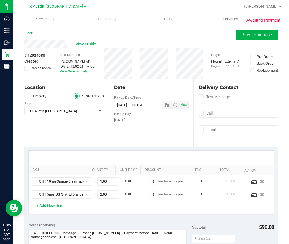
click at [47, 66] on span "Needs review" at bounding box center [42, 68] width 20 height 5
click at [0, 0] on input "Needs review" at bounding box center [0, 0] width 0 height 0
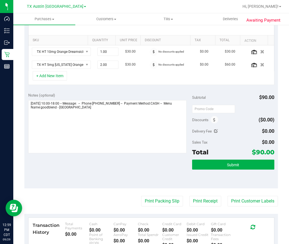
scroll to position [166, 0]
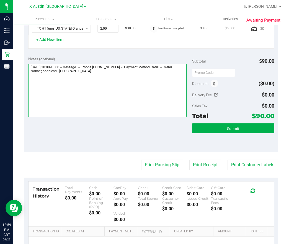
click at [152, 107] on textarea at bounding box center [107, 90] width 159 height 53
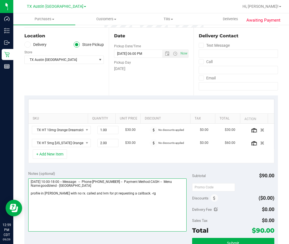
scroll to position [0, 0]
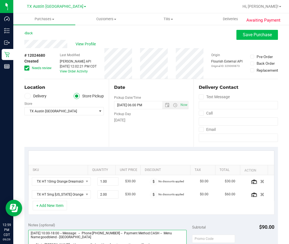
type textarea "[DATE] 10:00-18:00 -- Message: -- Phone:[PHONE_NUMBER] -- Payment Method:CASH -…"
click at [237, 37] on button "Save Purchase" at bounding box center [258, 35] width 42 height 10
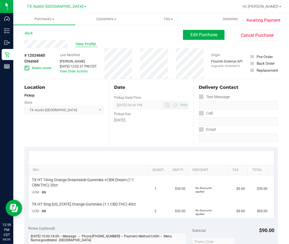
click at [83, 43] on span "View Profile" at bounding box center [87, 44] width 22 height 6
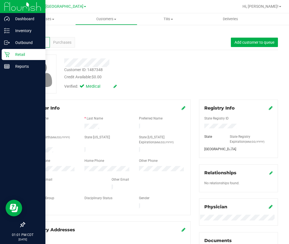
click at [9, 56] on icon at bounding box center [7, 55] width 6 height 6
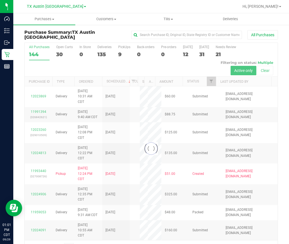
click at [122, 52] on div at bounding box center [151, 149] width 253 height 212
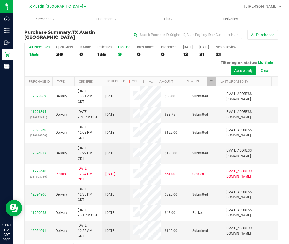
click at [121, 56] on div "9" at bounding box center [124, 54] width 12 height 6
click at [0, 0] on input "PickUps 9" at bounding box center [0, 0] width 0 height 0
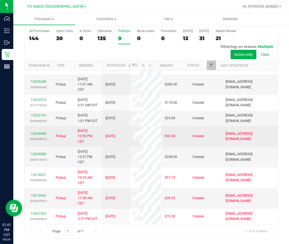
scroll to position [80, 0]
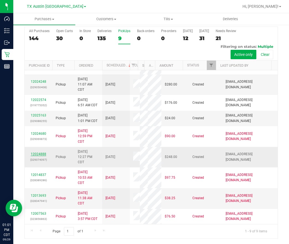
click at [37, 152] on link "12024888" at bounding box center [39, 154] width 16 height 4
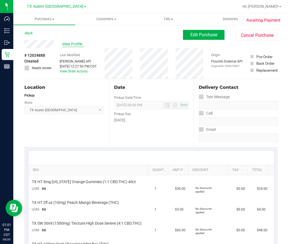
click at [70, 44] on span "View Profile" at bounding box center [73, 44] width 22 height 6
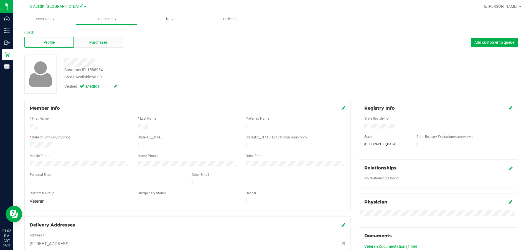
click at [90, 44] on span "Purchases" at bounding box center [98, 43] width 18 height 6
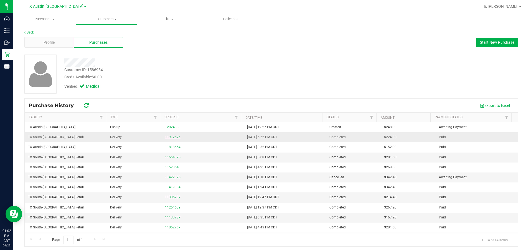
click at [170, 137] on link "11912676" at bounding box center [173, 137] width 16 height 4
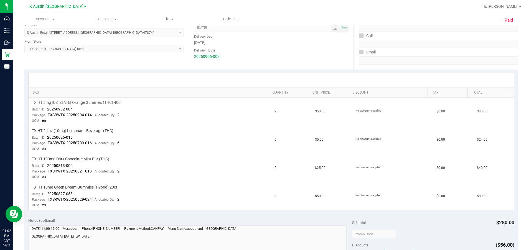
scroll to position [83, 0]
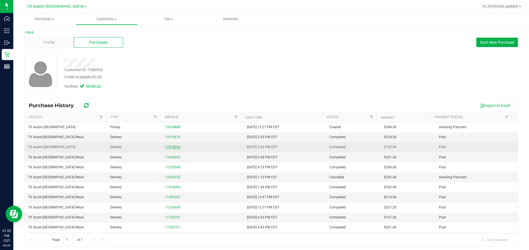
click at [165, 147] on link "11818654" at bounding box center [173, 147] width 16 height 4
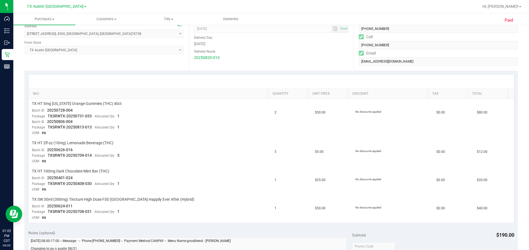
scroll to position [83, 0]
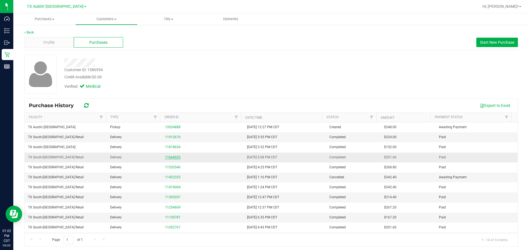
click at [170, 157] on link "11664025" at bounding box center [173, 157] width 16 height 4
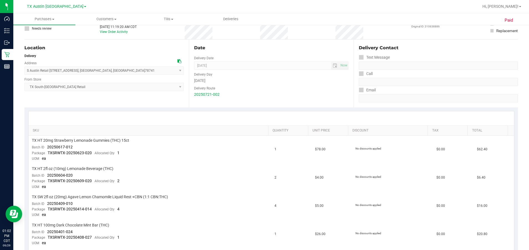
scroll to position [83, 0]
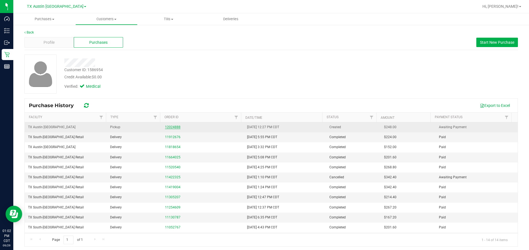
click at [169, 128] on link "12024888" at bounding box center [173, 127] width 16 height 4
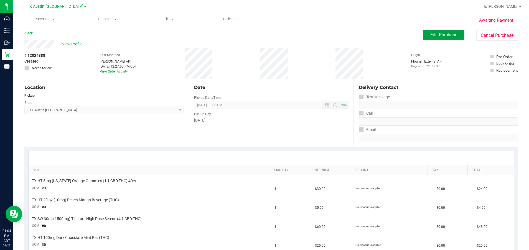
click at [289, 31] on button "Edit Purchase" at bounding box center [444, 35] width 42 height 10
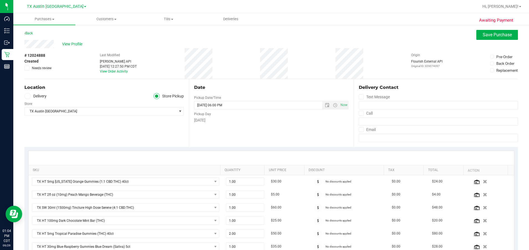
click at [35, 94] on label "Delivery" at bounding box center [35, 96] width 22 height 6
click at [0, 0] on input "Delivery" at bounding box center [0, 0] width 0 height 0
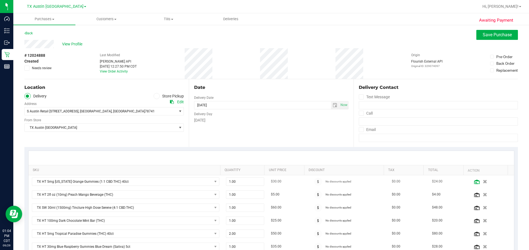
click at [289, 184] on icon at bounding box center [477, 182] width 6 height 4
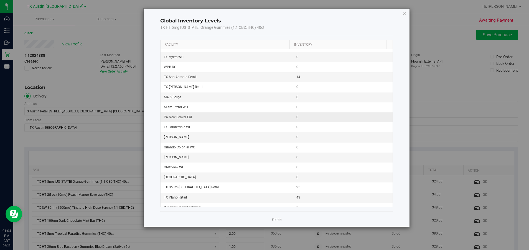
scroll to position [249, 0]
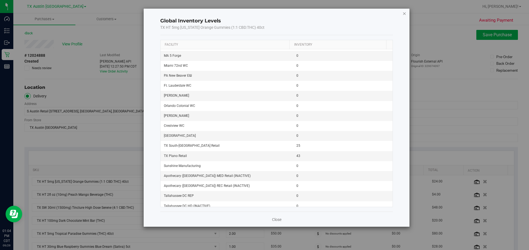
click at [289, 15] on icon "button" at bounding box center [404, 13] width 4 height 7
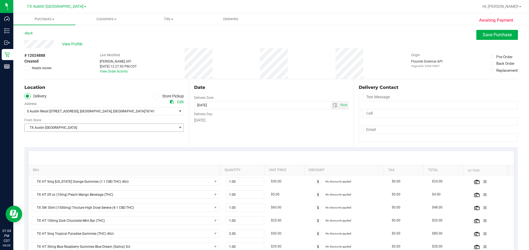
click at [91, 127] on span "TX Austin [GEOGRAPHIC_DATA]" at bounding box center [101, 128] width 152 height 8
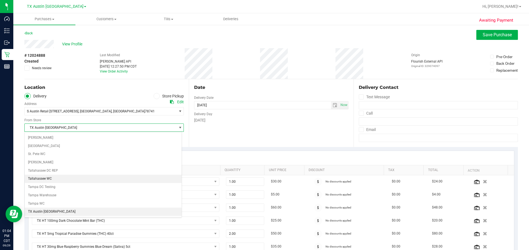
scroll to position [387, 0]
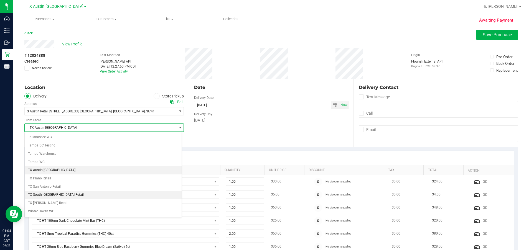
click at [52, 195] on li "TX South-Austin Retail" at bounding box center [103, 195] width 157 height 8
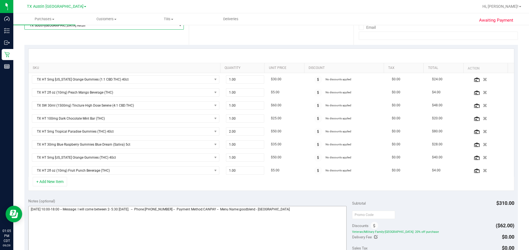
scroll to position [125, 0]
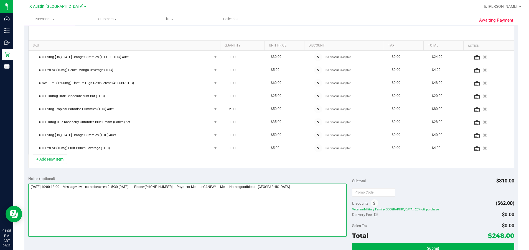
click at [289, 195] on textarea at bounding box center [187, 210] width 318 height 53
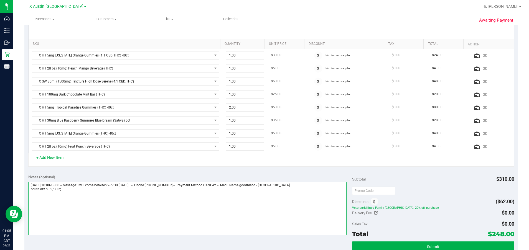
scroll to position [166, 0]
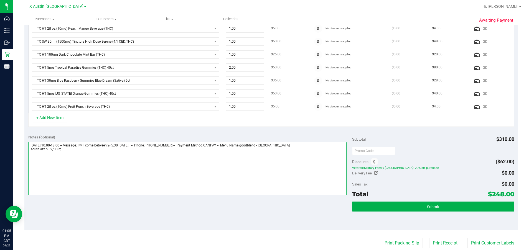
click at [289, 148] on textarea at bounding box center [187, 168] width 318 height 53
click at [289, 144] on textarea at bounding box center [187, 168] width 318 height 53
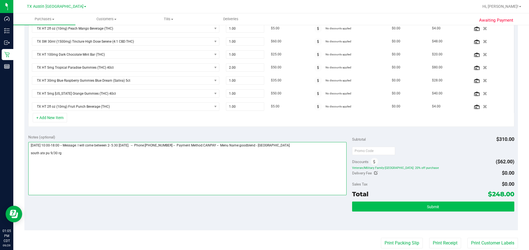
type textarea "Tuesday 09/30/2025 10:00-18:00 -- Message: I will come between 2- 5:30 Tuesday.…"
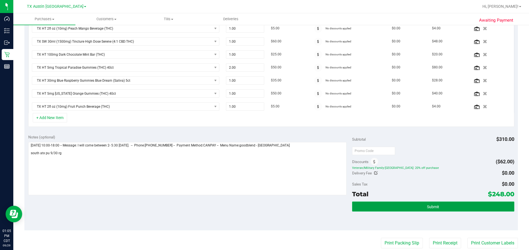
click at [289, 210] on button "Submit" at bounding box center [433, 207] width 162 height 10
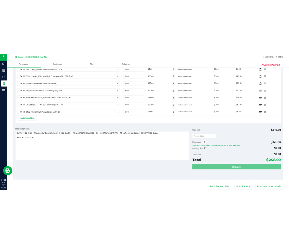
scroll to position [158, 0]
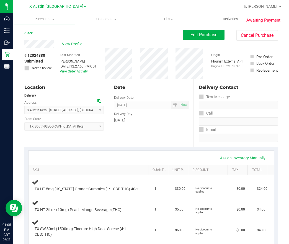
click at [68, 42] on span "View Profile" at bounding box center [73, 44] width 22 height 6
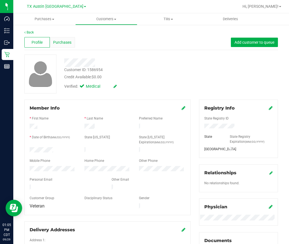
click at [65, 45] on div "Purchases" at bounding box center [62, 42] width 25 height 11
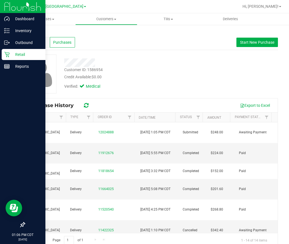
click at [4, 51] on div "Retail" at bounding box center [24, 54] width 44 height 11
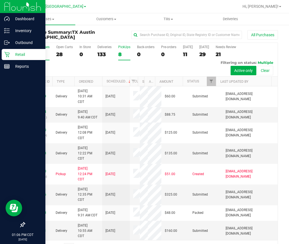
click at [121, 50] on label "PickUps 8" at bounding box center [124, 52] width 12 height 15
click at [0, 0] on input "PickUps 8" at bounding box center [0, 0] width 0 height 0
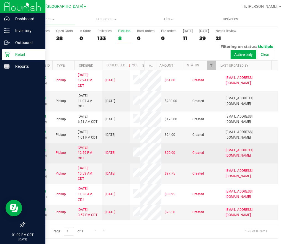
scroll to position [59, 0]
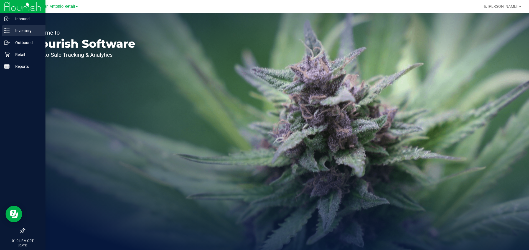
click at [13, 33] on p "Inventory" at bounding box center [26, 30] width 33 height 7
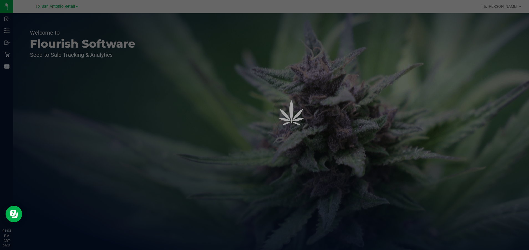
click at [51, 4] on div at bounding box center [264, 125] width 529 height 250
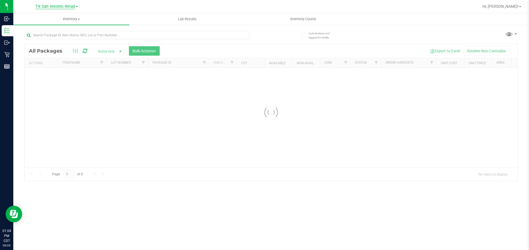
click at [51, 6] on span "TX San Antonio Retail" at bounding box center [55, 6] width 40 height 5
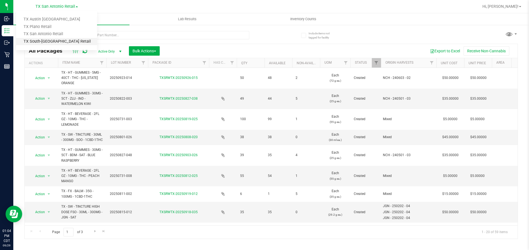
click at [40, 42] on link "TX South-Austin Retail" at bounding box center [56, 41] width 81 height 7
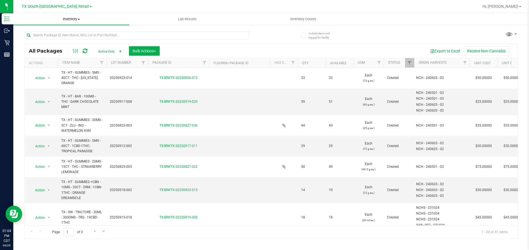
click at [68, 19] on span "Inventory" at bounding box center [71, 19] width 116 height 5
click at [43, 40] on span "All inventory" at bounding box center [31, 40] width 37 height 5
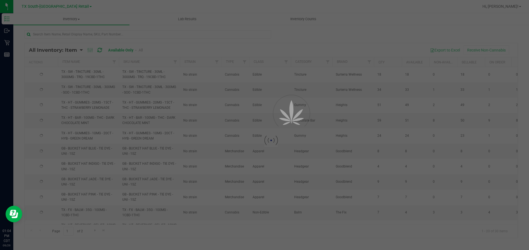
click at [93, 33] on div at bounding box center [264, 125] width 529 height 250
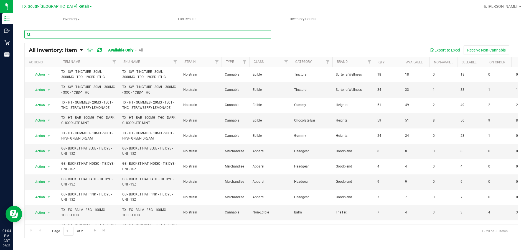
click at [101, 37] on input "text" at bounding box center [147, 34] width 247 height 8
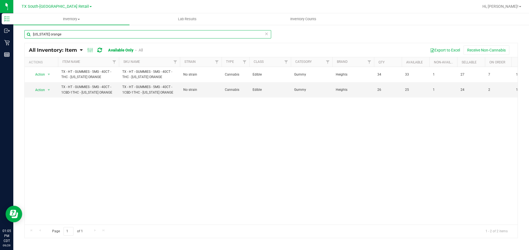
type input "texas orange"
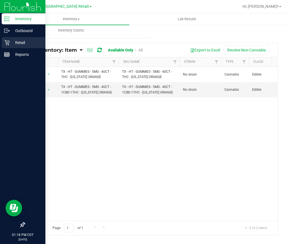
click at [21, 46] on p "Retail" at bounding box center [26, 42] width 33 height 7
